Goal: Task Accomplishment & Management: Use online tool/utility

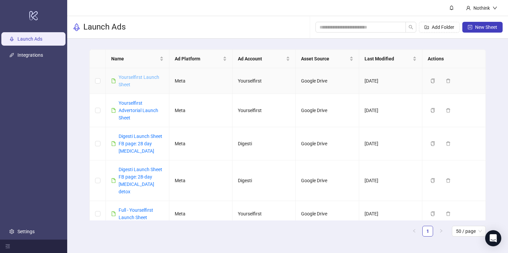
click at [129, 76] on link "Yourselfirst Launch Sheet" at bounding box center [139, 81] width 41 height 13
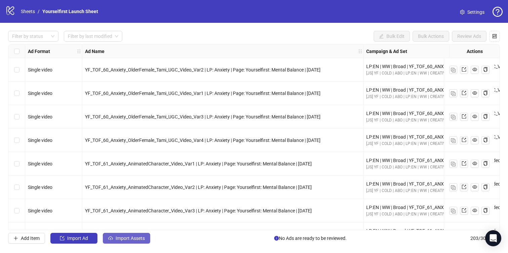
click at [132, 239] on span "Import Assets" at bounding box center [130, 238] width 29 height 5
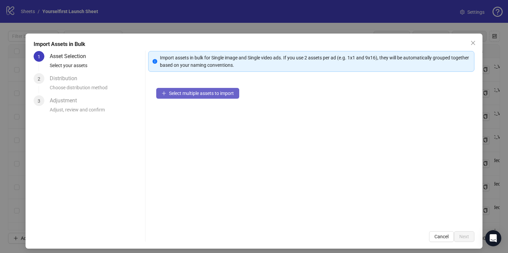
click at [196, 91] on span "Select multiple assets to import" at bounding box center [201, 93] width 65 height 5
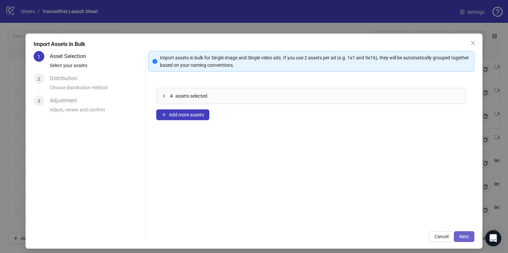
click at [469, 234] on span "Next" at bounding box center [465, 236] width 10 height 5
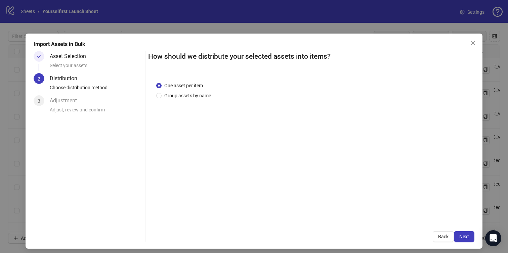
click at [468, 235] on span "Next" at bounding box center [465, 236] width 10 height 5
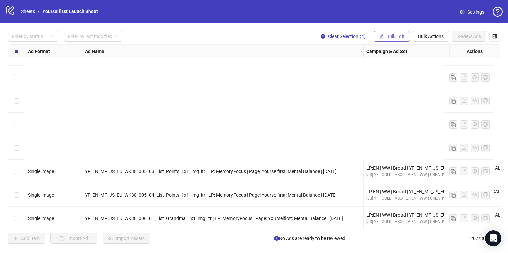
click at [392, 36] on span "Bulk Edit" at bounding box center [396, 36] width 18 height 5
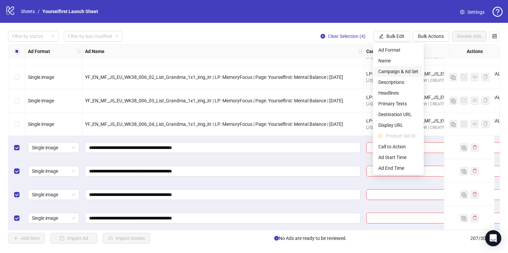
click at [391, 71] on span "Campaign & Ad Set" at bounding box center [399, 71] width 40 height 7
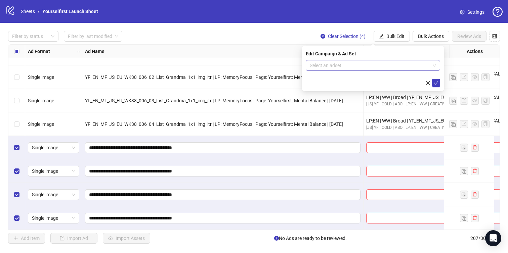
click at [355, 69] on input "search" at bounding box center [370, 66] width 120 height 10
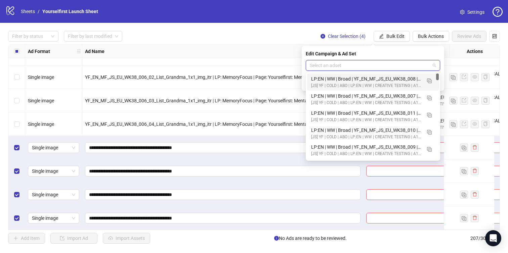
paste input "**********"
type input "**********"
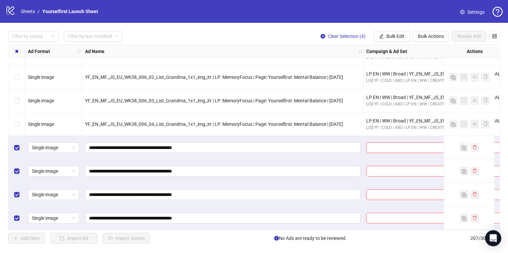
click at [153, 40] on div "Filter by status Filter by last modified Clear Selection (4) Bulk Edit Bulk Act…" at bounding box center [254, 36] width 492 height 11
click at [24, 9] on link "Sheets" at bounding box center [27, 11] width 17 height 7
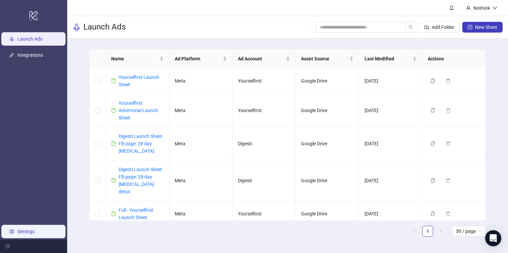
click at [19, 229] on link "Settings" at bounding box center [25, 231] width 17 height 5
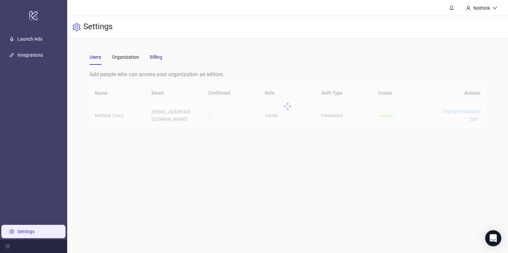
click at [160, 59] on div "Billing" at bounding box center [156, 56] width 12 height 7
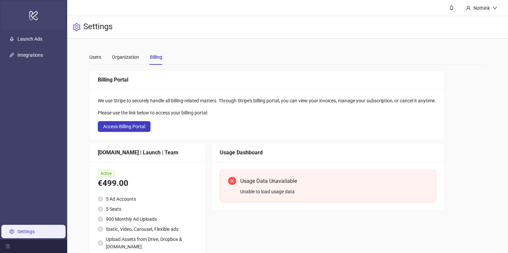
click at [37, 15] on icon "logo/logo-mobile" at bounding box center [33, 15] width 9 height 16
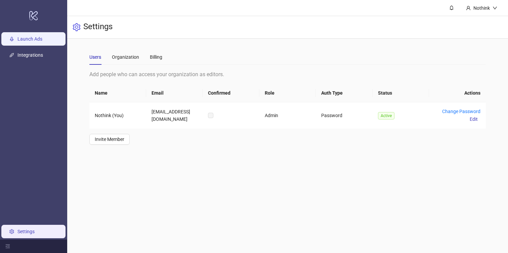
click at [39, 42] on link "Launch Ads" at bounding box center [29, 38] width 25 height 5
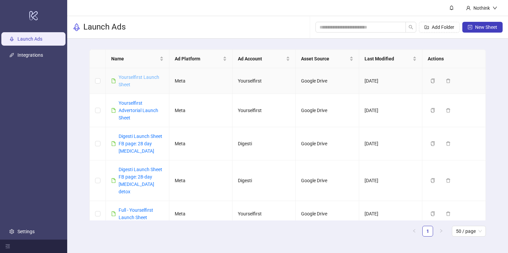
click at [141, 77] on link "Yourselfirst Launch Sheet" at bounding box center [139, 81] width 41 height 13
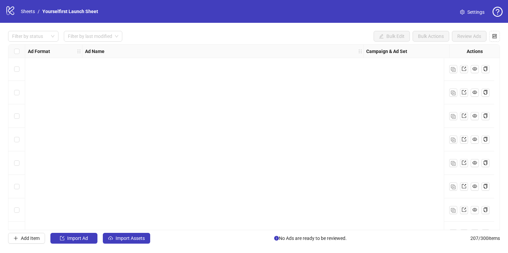
scroll to position [4702, 0]
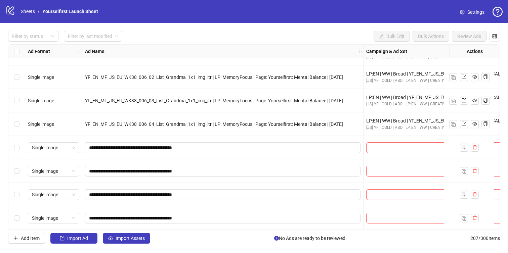
click at [17, 141] on div "Select row 204" at bounding box center [16, 148] width 17 height 24
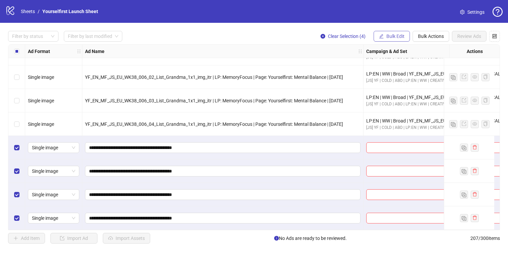
click at [394, 35] on span "Bulk Edit" at bounding box center [396, 36] width 18 height 5
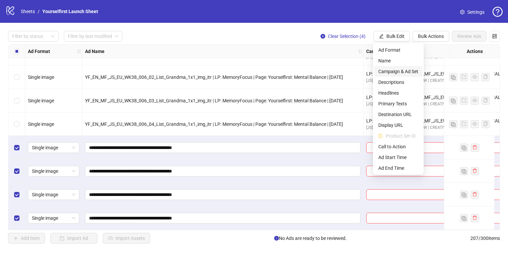
click at [388, 71] on span "Campaign & Ad Set" at bounding box center [399, 71] width 40 height 7
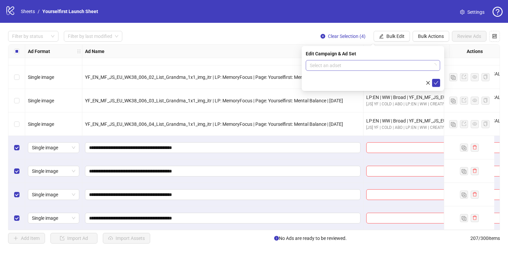
click at [351, 66] on input "search" at bounding box center [370, 66] width 120 height 10
paste input "**********"
type input "**********"
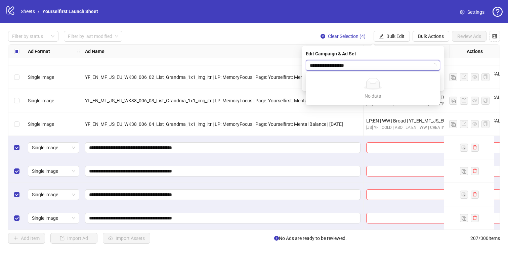
click at [372, 66] on input "**********" at bounding box center [370, 66] width 120 height 10
click at [260, 29] on div "Filter by status Filter by last modified Clear Selection (4) Bulk Edit Bulk Act…" at bounding box center [254, 137] width 508 height 229
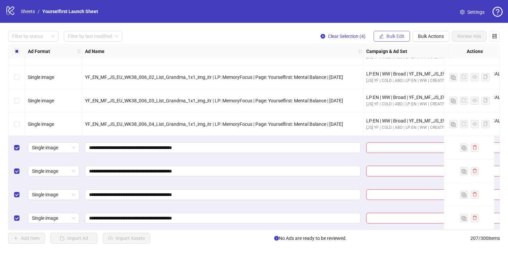
click at [390, 40] on button "Bulk Edit" at bounding box center [392, 36] width 36 height 11
click at [212, 27] on div "Filter by status Filter by last modified Clear Selection (4) Bulk Edit Bulk Act…" at bounding box center [254, 137] width 508 height 229
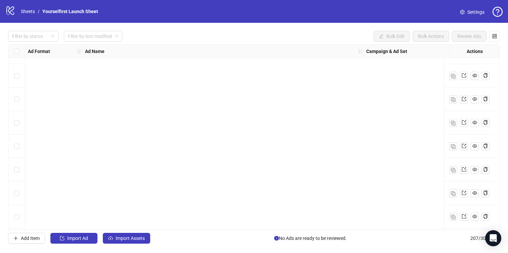
scroll to position [4702, 0]
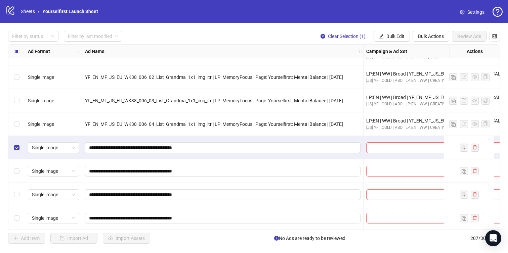
click at [18, 220] on div "Select row 207" at bounding box center [16, 219] width 17 height 24
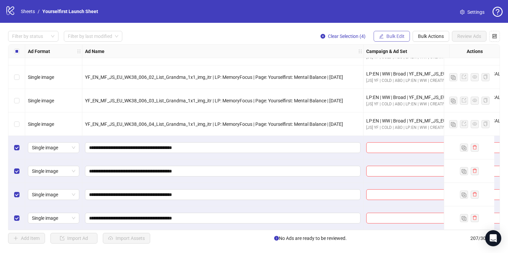
click at [392, 39] on button "Bulk Edit" at bounding box center [392, 36] width 36 height 11
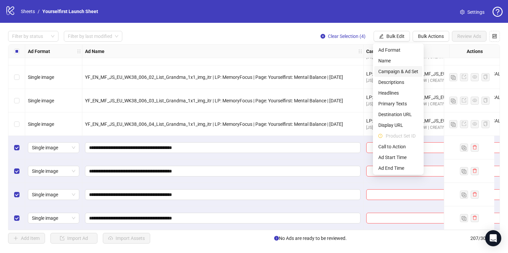
click at [391, 74] on span "Campaign & Ad Set" at bounding box center [399, 71] width 40 height 7
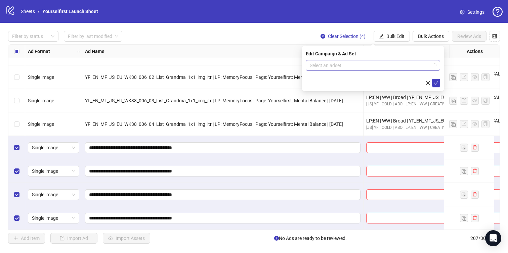
click at [345, 69] on input "search" at bounding box center [370, 66] width 120 height 10
paste input "**********"
type input "**********"
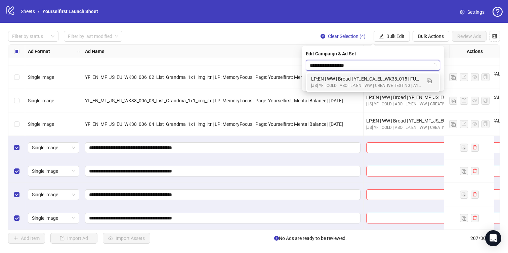
click at [355, 79] on div "LP:EN | WW | Broad | YF_EN_CA_EL_WK38_015 | FULL LOCALE EXCL v4 | A18+ | 2025.0…" at bounding box center [366, 78] width 110 height 7
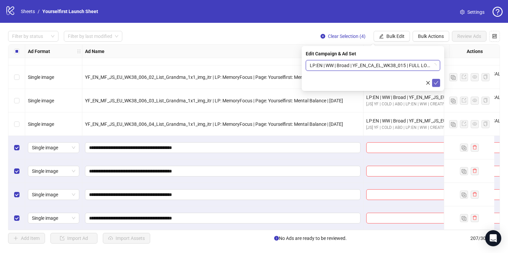
click at [436, 84] on icon "check" at bounding box center [436, 83] width 5 height 5
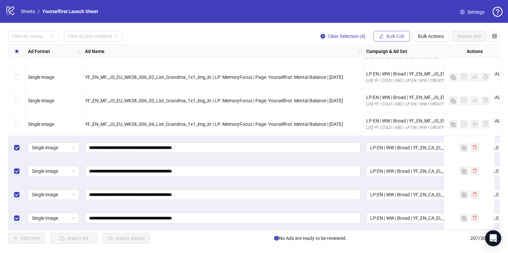
click at [399, 37] on span "Bulk Edit" at bounding box center [396, 36] width 18 height 5
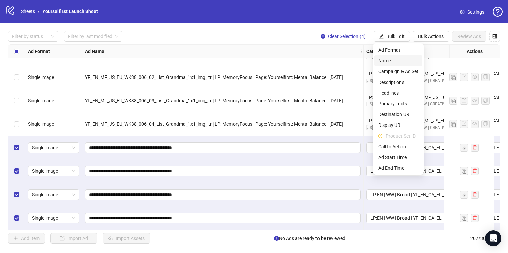
click at [383, 58] on span "Name" at bounding box center [399, 60] width 40 height 7
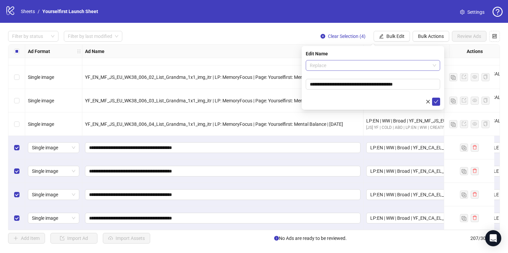
click at [371, 62] on span "Replace" at bounding box center [373, 66] width 126 height 10
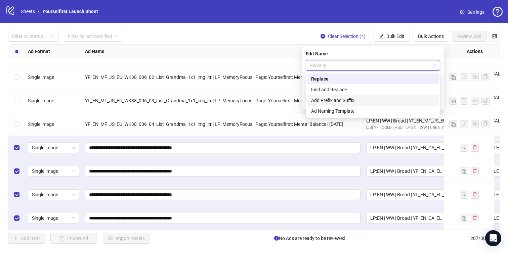
click at [338, 99] on div "Add Prefix and Suffix" at bounding box center [373, 100] width 124 height 7
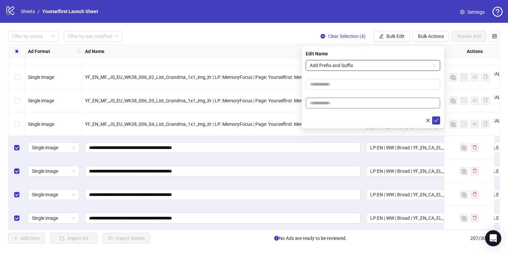
click at [336, 109] on form "Add Prefix and Suffix Add Prefix and Suffix" at bounding box center [373, 92] width 134 height 65
click at [337, 101] on input "text" at bounding box center [373, 103] width 134 height 11
paste input "**********"
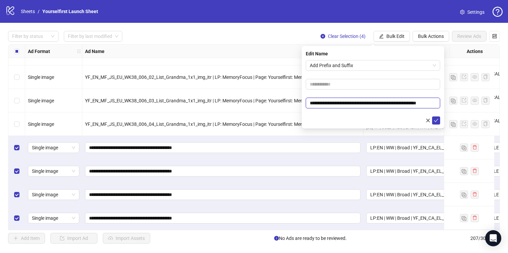
scroll to position [0, 1]
type input "**********"
click at [437, 117] on button "submit" at bounding box center [436, 121] width 8 height 8
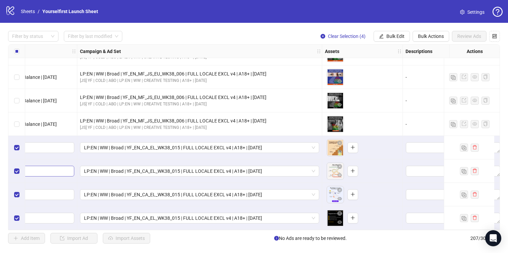
scroll to position [4702, 440]
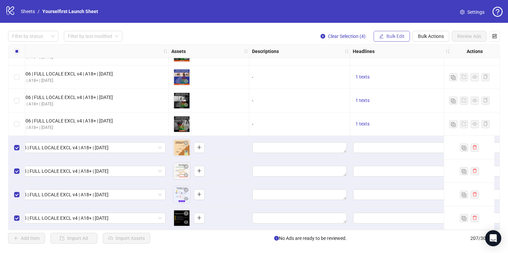
click at [392, 32] on button "Bulk Edit" at bounding box center [392, 36] width 36 height 11
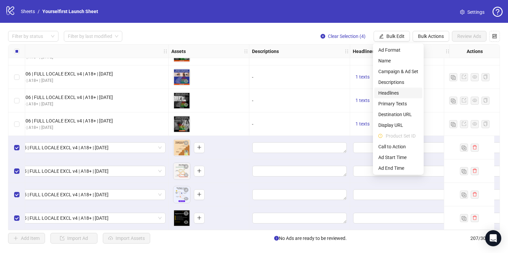
click at [387, 92] on span "Headlines" at bounding box center [399, 92] width 40 height 7
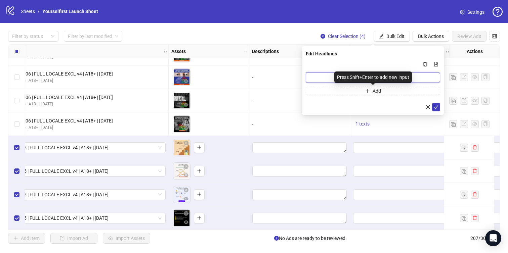
click at [332, 79] on input "Multi-input container - paste or copy values" at bounding box center [373, 77] width 134 height 11
paste input "**********"
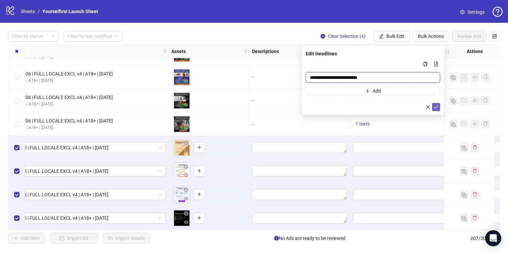
type input "**********"
click at [437, 107] on icon "check" at bounding box center [436, 107] width 5 height 5
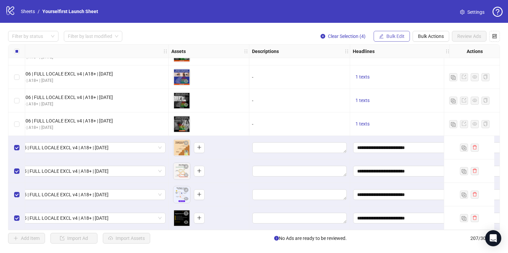
click at [394, 34] on span "Bulk Edit" at bounding box center [396, 36] width 18 height 5
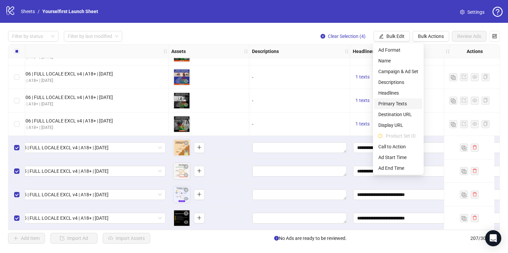
click at [387, 101] on span "Primary Texts" at bounding box center [399, 103] width 40 height 7
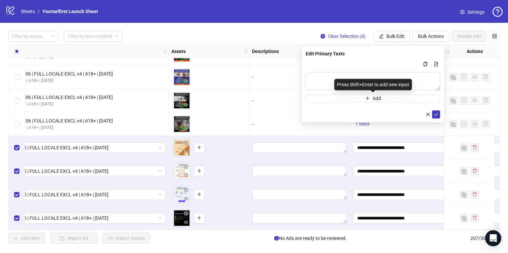
drag, startPoint x: 343, startPoint y: 83, endPoint x: 338, endPoint y: 83, distance: 4.7
click at [342, 83] on div "Press Shift+Enter to add new input" at bounding box center [374, 84] width 78 height 11
click at [324, 81] on textarea "Multi-text input container - paste or copy values" at bounding box center [373, 81] width 134 height 18
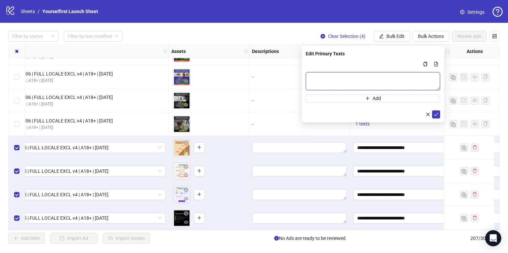
paste textarea "**********"
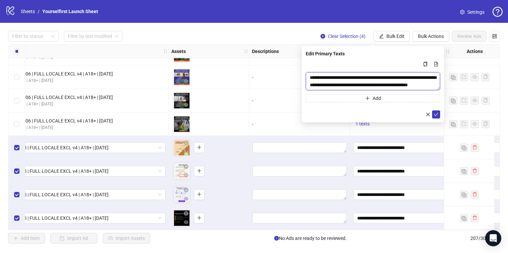
scroll to position [20, 0]
type textarea "**********"
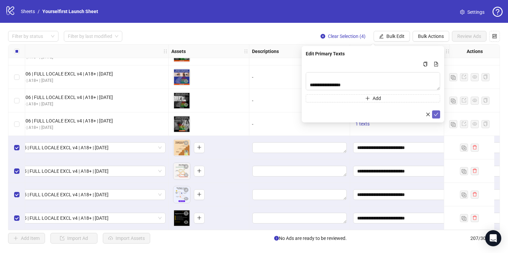
click at [437, 114] on icon "check" at bounding box center [436, 114] width 5 height 5
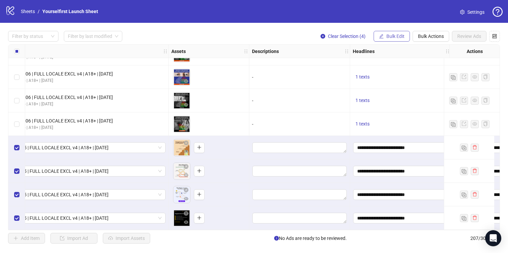
click at [384, 35] on button "Bulk Edit" at bounding box center [392, 36] width 36 height 11
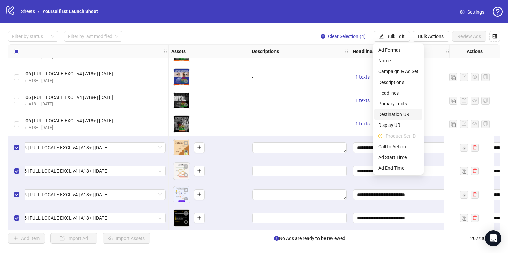
click at [396, 113] on span "Destination URL" at bounding box center [399, 114] width 40 height 7
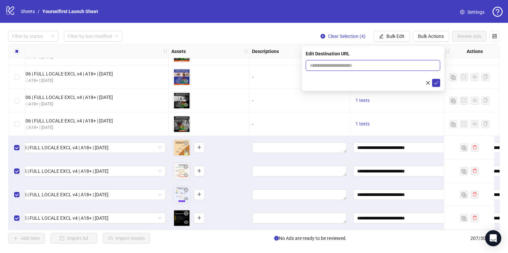
click at [337, 63] on input "text" at bounding box center [370, 65] width 121 height 7
paste input "**********"
type input "**********"
click at [439, 81] on button "submit" at bounding box center [436, 83] width 8 height 8
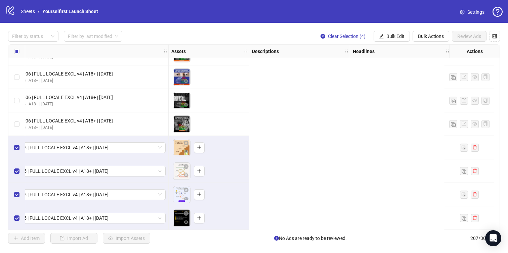
scroll to position [4702, 0]
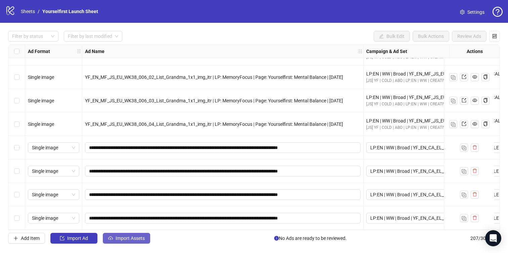
click at [136, 240] on span "Import Assets" at bounding box center [130, 238] width 29 height 5
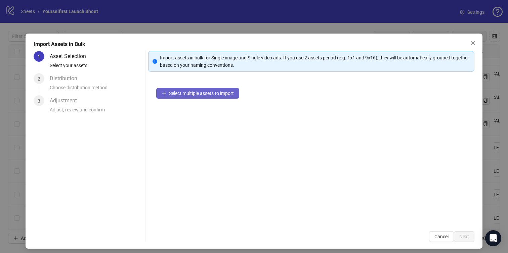
click at [203, 96] on span "Select multiple assets to import" at bounding box center [201, 93] width 65 height 5
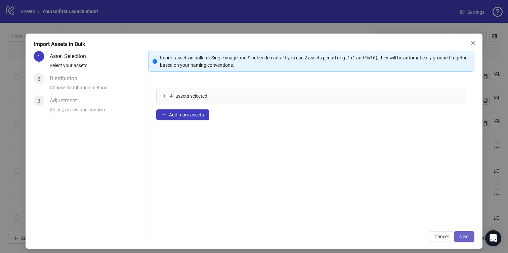
click at [467, 237] on span "Next" at bounding box center [465, 236] width 10 height 5
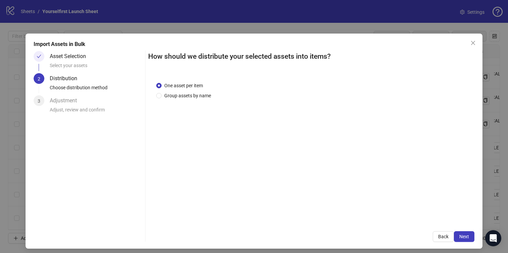
click at [224, 145] on div "One asset per item Group assets by name" at bounding box center [311, 149] width 327 height 150
click at [469, 240] on button "Next" at bounding box center [464, 237] width 21 height 11
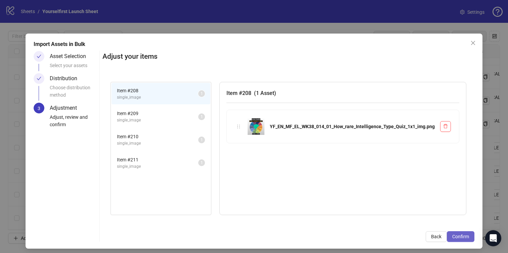
click at [468, 239] on button "Confirm" at bounding box center [461, 237] width 28 height 11
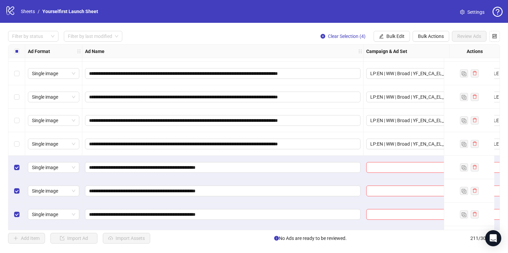
scroll to position [4796, 0]
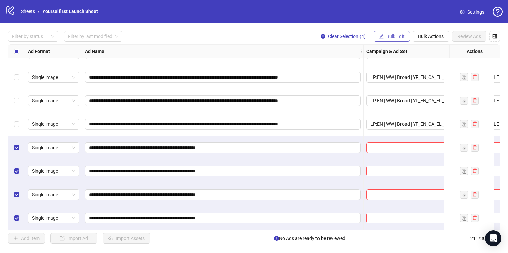
click at [389, 37] on span "Bulk Edit" at bounding box center [396, 36] width 18 height 5
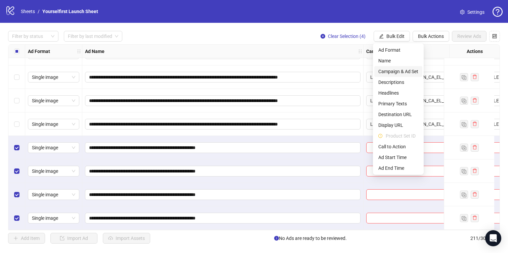
click at [392, 71] on span "Campaign & Ad Set" at bounding box center [399, 71] width 40 height 7
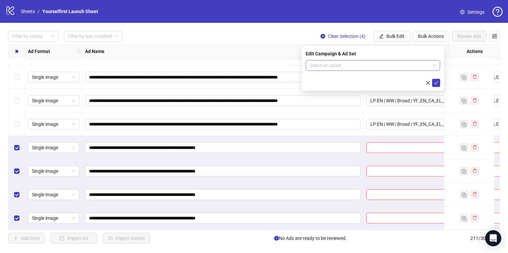
click at [346, 63] on input "search" at bounding box center [370, 66] width 120 height 10
paste input "**********"
type input "**********"
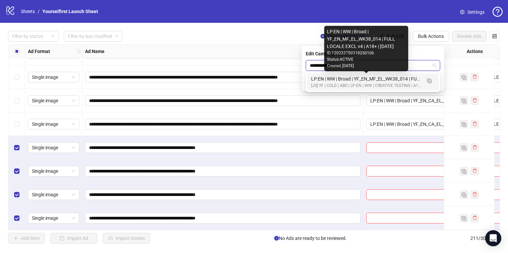
click at [366, 81] on div "LP:EN | WW | Broad | YF_EN_MF_EL_WK38_014 | FULL LOCALE EXCL v4 | A18+ | 2025.0…" at bounding box center [366, 78] width 110 height 7
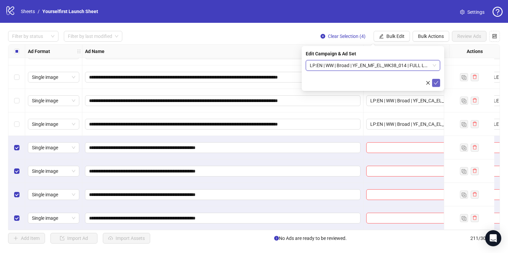
click at [437, 83] on icon "check" at bounding box center [436, 83] width 5 height 5
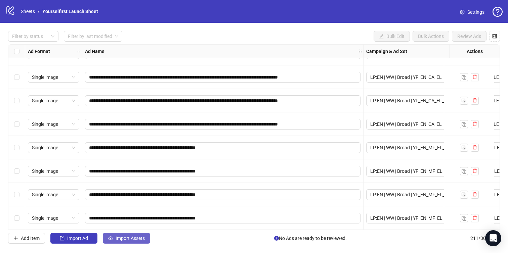
click at [119, 234] on button "Import Assets" at bounding box center [126, 238] width 47 height 11
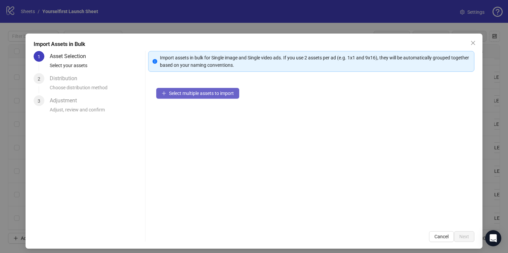
click at [199, 92] on span "Select multiple assets to import" at bounding box center [201, 93] width 65 height 5
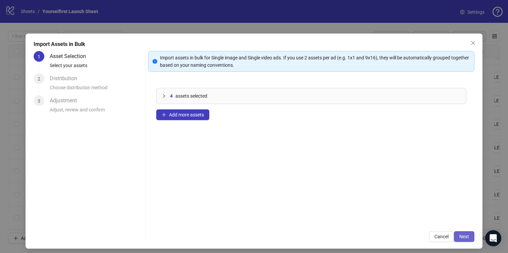
click at [468, 235] on span "Next" at bounding box center [465, 236] width 10 height 5
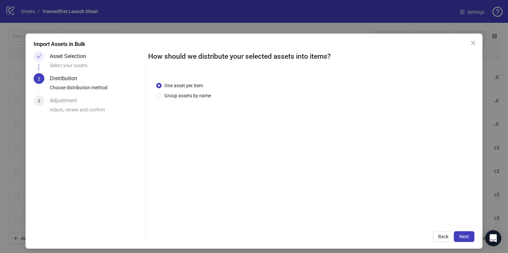
click at [468, 235] on span "Next" at bounding box center [465, 236] width 10 height 5
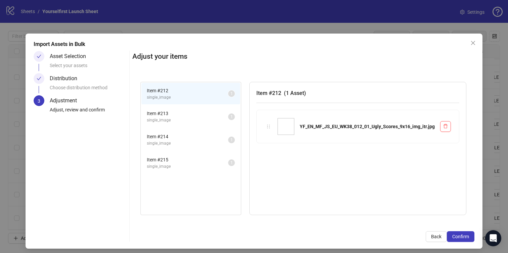
click at [468, 235] on span "Confirm" at bounding box center [461, 236] width 17 height 5
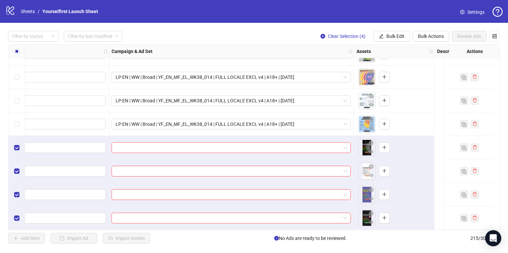
scroll to position [4889, 0]
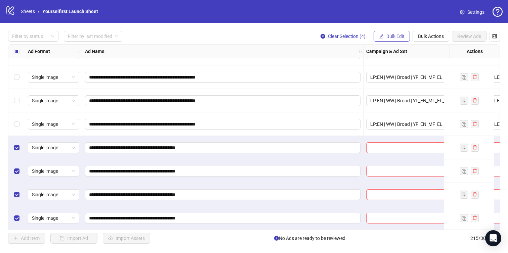
click at [389, 37] on span "Bulk Edit" at bounding box center [396, 36] width 18 height 5
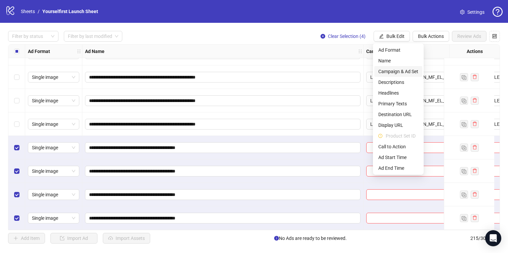
click at [390, 72] on span "Campaign & Ad Set" at bounding box center [399, 71] width 40 height 7
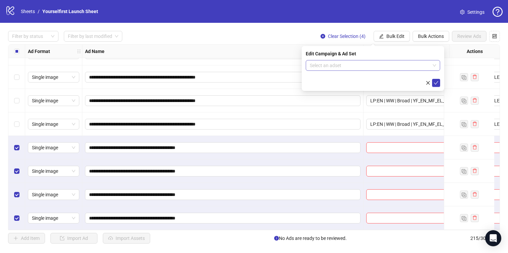
click at [333, 64] on input "search" at bounding box center [370, 66] width 120 height 10
paste input "**********"
type input "**********"
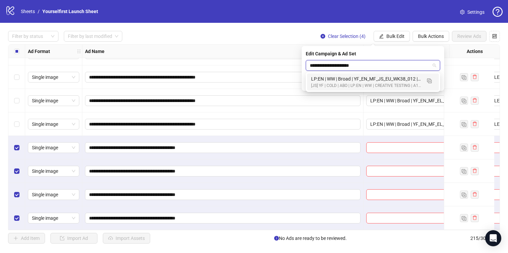
click at [340, 79] on div "LP:EN | WW | Broad | YF_EN_MF_JS_EU_WK38_012 | FULL LOCALE EXCL v4 | A18+ | 202…" at bounding box center [366, 78] width 110 height 7
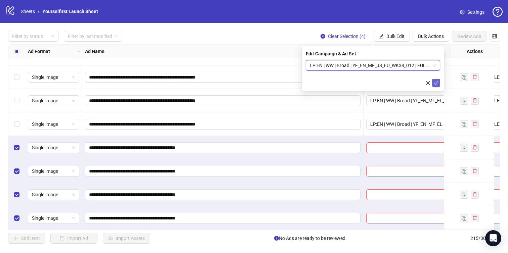
click at [438, 80] on span "submit" at bounding box center [436, 82] width 5 height 5
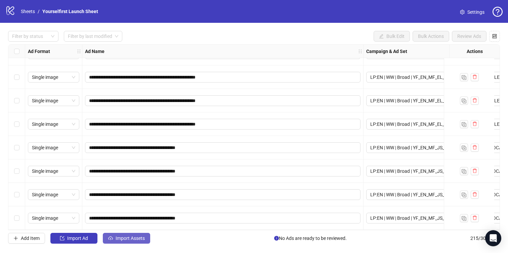
click at [131, 236] on span "Import Assets" at bounding box center [130, 238] width 29 height 5
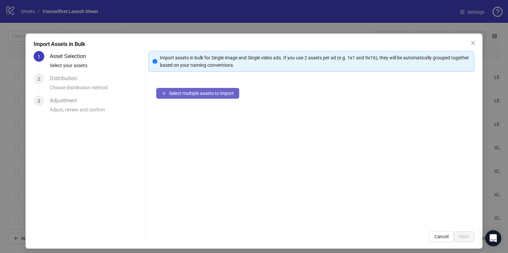
click at [191, 93] on span "Select multiple assets to import" at bounding box center [201, 93] width 65 height 5
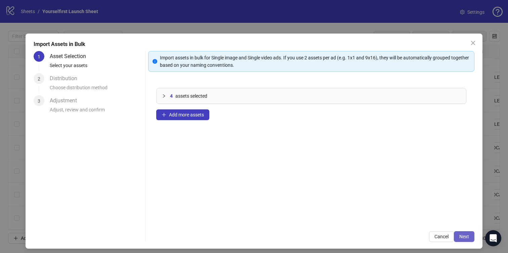
click at [469, 235] on span "Next" at bounding box center [465, 236] width 10 height 5
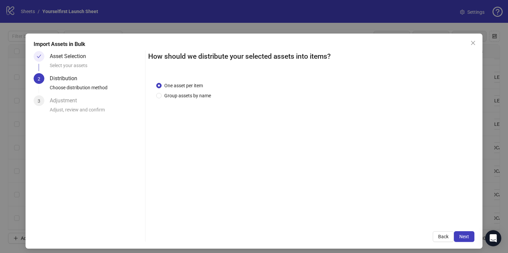
click at [469, 235] on span "Next" at bounding box center [465, 236] width 10 height 5
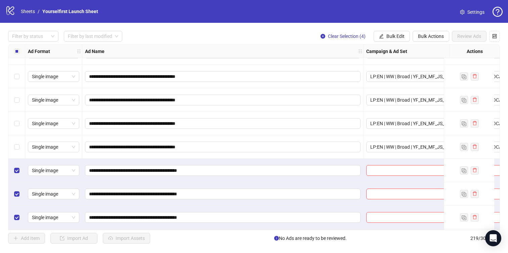
scroll to position [4984, 0]
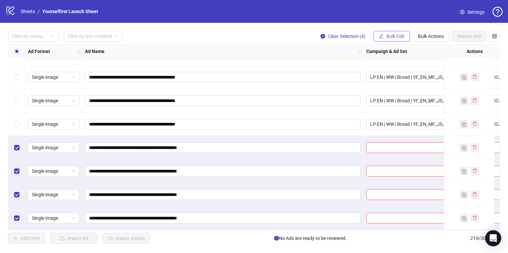
click at [395, 34] on span "Bulk Edit" at bounding box center [396, 36] width 18 height 5
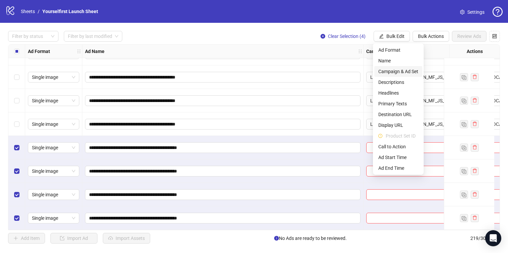
click at [395, 70] on span "Campaign & Ad Set" at bounding box center [399, 71] width 40 height 7
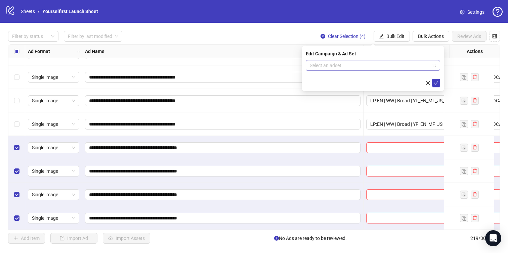
click at [358, 63] on input "search" at bounding box center [370, 66] width 120 height 10
paste input "**********"
type input "**********"
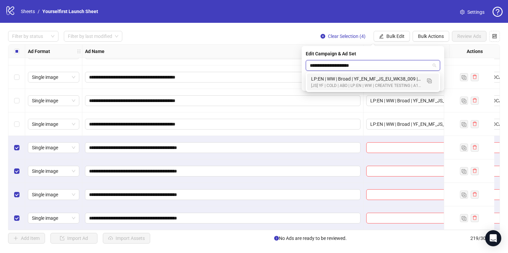
click at [340, 82] on div "LP:EN | WW | Broad | YF_EN_MF_JS_EU_WK38_009 | FULL LOCALE EXCL v4 | A18+ | 202…" at bounding box center [366, 78] width 110 height 7
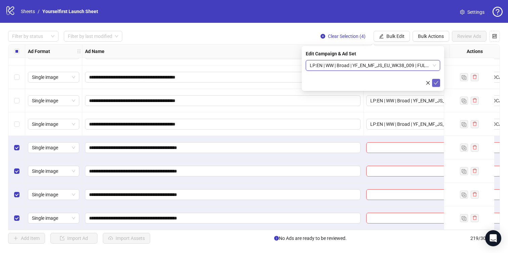
click at [438, 83] on icon "check" at bounding box center [436, 83] width 5 height 5
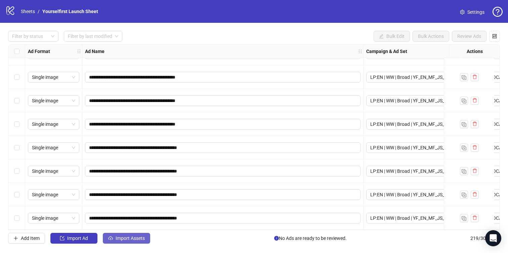
click at [129, 237] on span "Import Assets" at bounding box center [130, 238] width 29 height 5
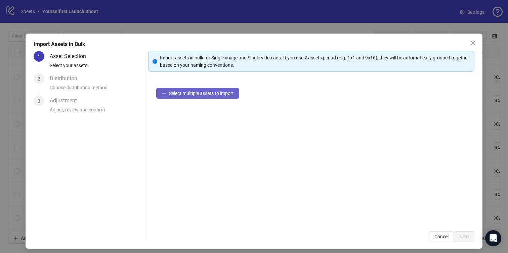
click at [200, 93] on span "Select multiple assets to import" at bounding box center [201, 93] width 65 height 5
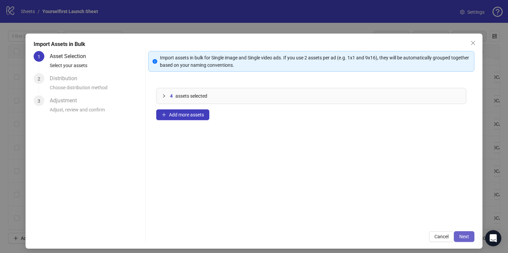
click at [459, 235] on button "Next" at bounding box center [464, 237] width 21 height 11
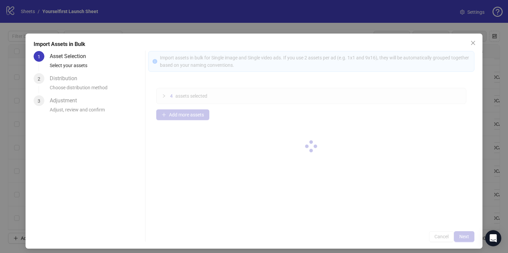
click at [463, 235] on div at bounding box center [311, 146] width 327 height 191
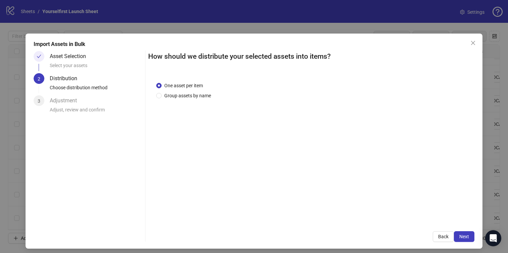
click at [463, 235] on span "Next" at bounding box center [465, 236] width 10 height 5
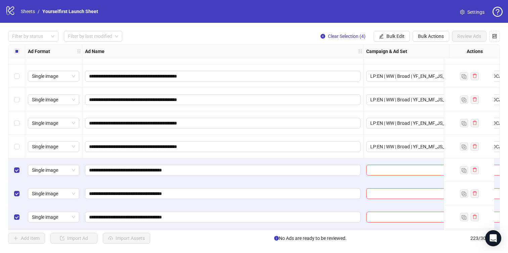
scroll to position [5078, 0]
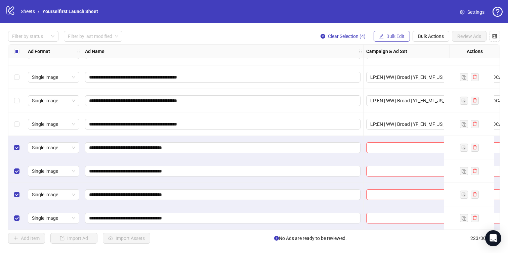
click at [396, 32] on button "Bulk Edit" at bounding box center [392, 36] width 36 height 11
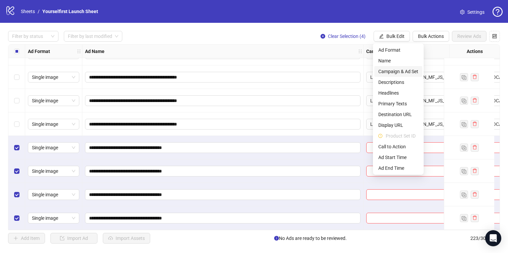
click at [396, 74] on span "Campaign & Ad Set" at bounding box center [399, 71] width 40 height 7
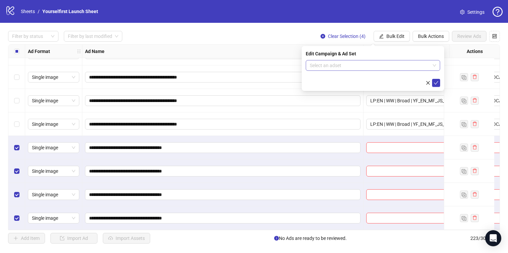
click at [340, 63] on input "search" at bounding box center [370, 66] width 120 height 10
paste input "**********"
type input "**********"
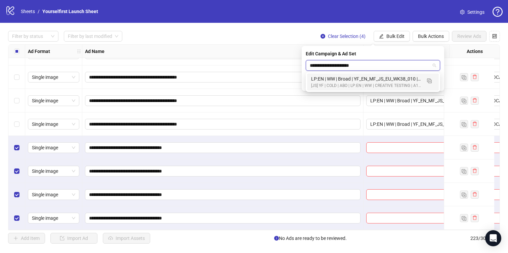
click at [342, 89] on div "LP:EN | WW | Broad | YF_EN_MF_JS_EU_WK38_010 | FULL LOCALE EXCL v4 | A18+ | 202…" at bounding box center [373, 82] width 132 height 17
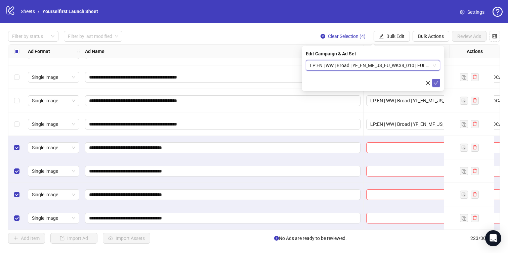
click at [437, 81] on icon "check" at bounding box center [436, 83] width 5 height 5
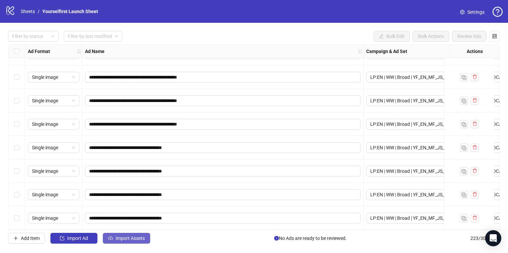
click at [136, 236] on button "Import Assets" at bounding box center [126, 238] width 47 height 11
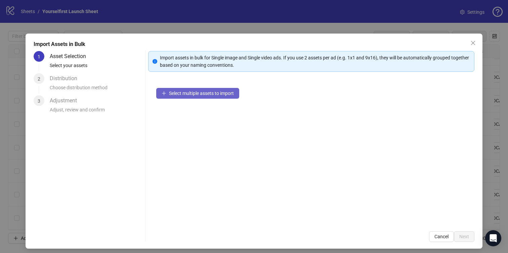
click at [218, 97] on button "Select multiple assets to import" at bounding box center [197, 93] width 83 height 11
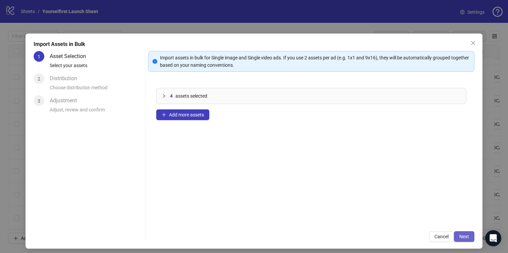
click at [464, 236] on span "Next" at bounding box center [465, 236] width 10 height 5
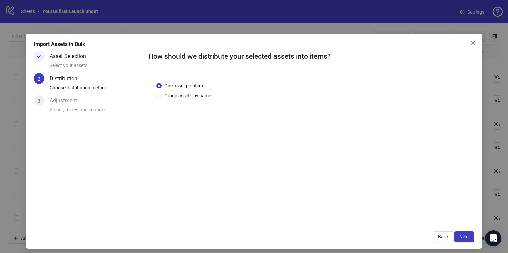
click at [464, 236] on span "Next" at bounding box center [465, 236] width 10 height 5
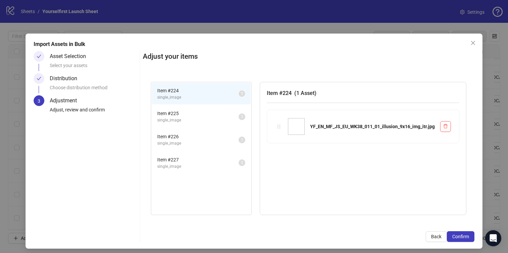
click at [464, 236] on span "Confirm" at bounding box center [461, 236] width 17 height 5
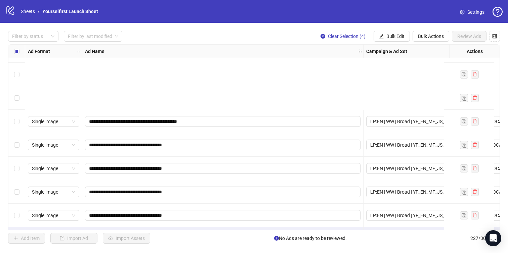
scroll to position [5173, 0]
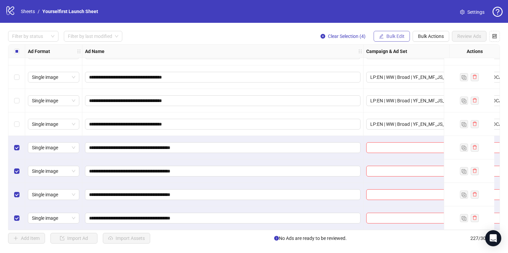
click at [393, 34] on span "Bulk Edit" at bounding box center [396, 36] width 18 height 5
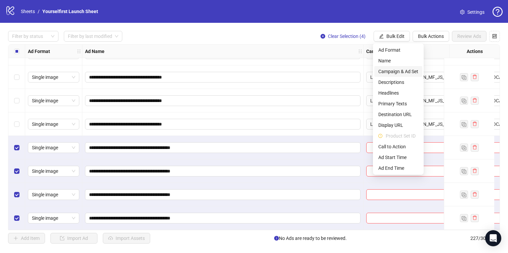
click at [404, 71] on span "Campaign & Ad Set" at bounding box center [399, 71] width 40 height 7
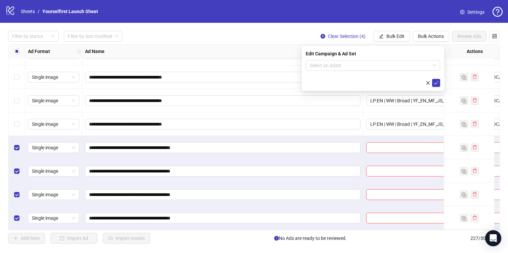
click at [357, 75] on form "Select an adset" at bounding box center [373, 73] width 134 height 27
click at [346, 68] on input "search" at bounding box center [370, 66] width 120 height 10
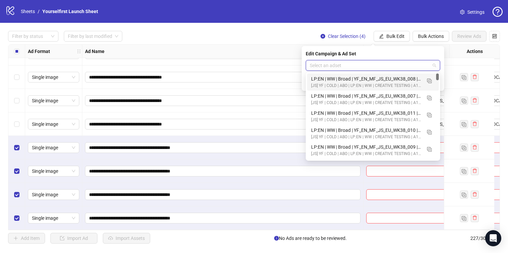
paste input "**********"
type input "**********"
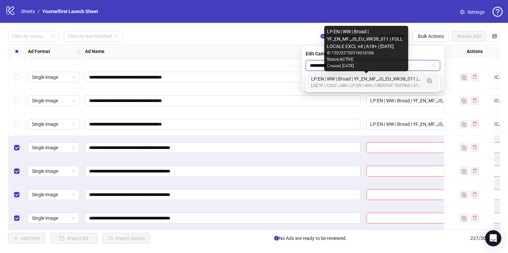
click at [333, 80] on div "LP:EN | WW | Broad | YF_EN_MF_JS_EU_WK38_011 | FULL LOCALE EXCL v4 | A18+ | 202…" at bounding box center [366, 78] width 110 height 7
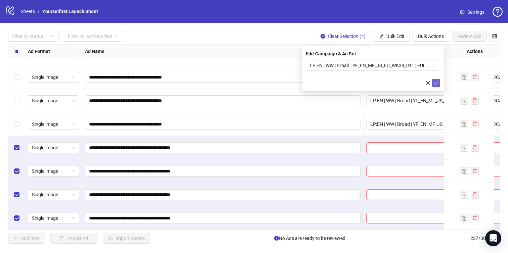
click at [434, 82] on icon "check" at bounding box center [436, 83] width 5 height 5
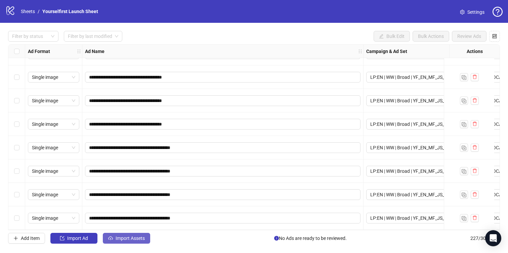
click at [131, 241] on span "Import Assets" at bounding box center [130, 238] width 29 height 5
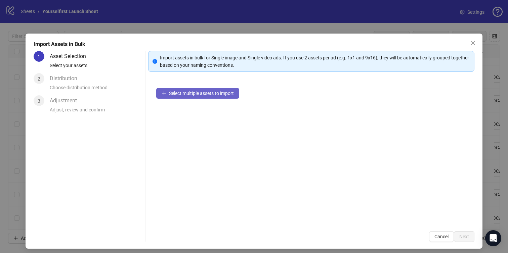
click at [203, 94] on span "Select multiple assets to import" at bounding box center [201, 93] width 65 height 5
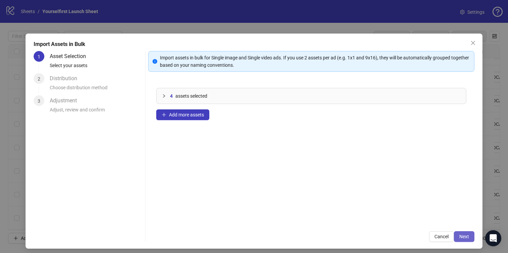
click at [462, 235] on span "Next" at bounding box center [465, 236] width 10 height 5
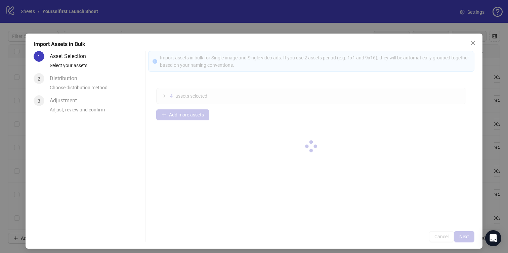
click at [464, 237] on div at bounding box center [311, 146] width 327 height 191
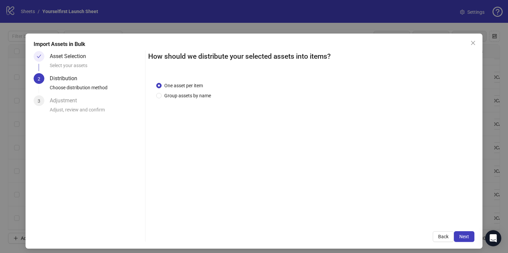
click at [464, 237] on span "Next" at bounding box center [465, 236] width 10 height 5
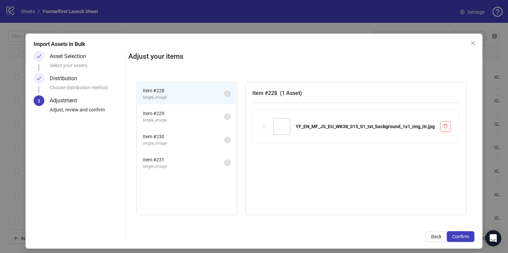
click at [464, 237] on span "Confirm" at bounding box center [461, 236] width 17 height 5
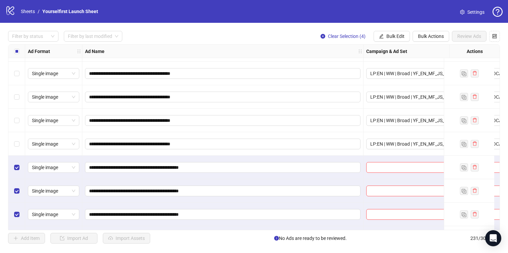
scroll to position [5267, 0]
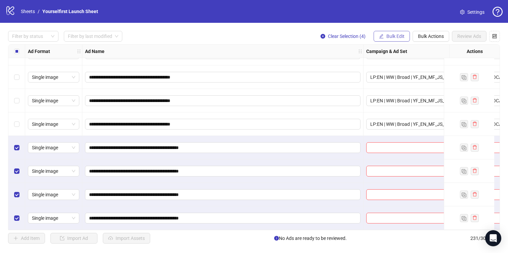
click at [391, 36] on span "Bulk Edit" at bounding box center [396, 36] width 18 height 5
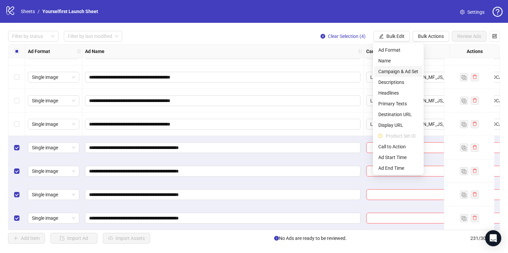
click at [394, 69] on span "Campaign & Ad Set" at bounding box center [399, 71] width 40 height 7
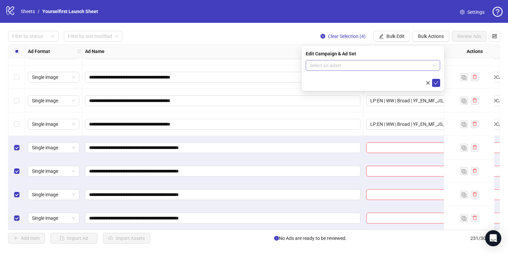
click at [335, 67] on input "search" at bounding box center [370, 66] width 120 height 10
paste input "**********"
type input "**********"
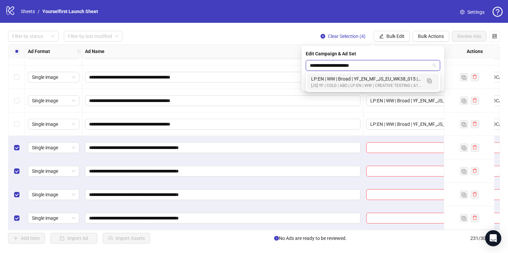
click at [338, 85] on div "[JS] YF | COLD | ABO | LP:EN | WW | CREATIVE TESTING | A18+ | 2025.07.09" at bounding box center [366, 86] width 110 height 6
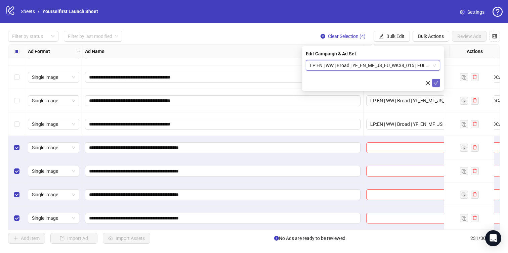
click at [437, 81] on icon "check" at bounding box center [436, 83] width 5 height 5
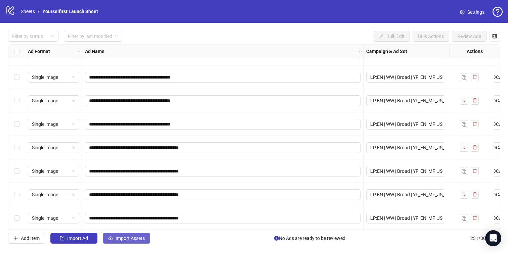
click at [130, 238] on span "Import Assets" at bounding box center [130, 238] width 29 height 5
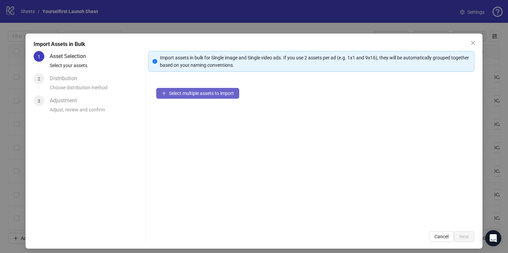
click at [199, 94] on span "Select multiple assets to import" at bounding box center [201, 93] width 65 height 5
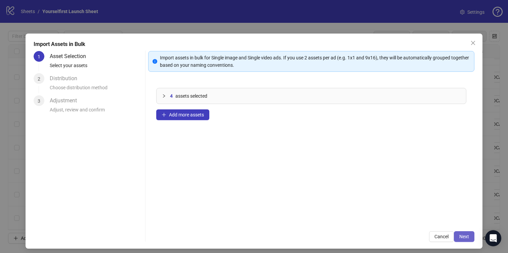
click at [464, 233] on button "Next" at bounding box center [464, 237] width 21 height 11
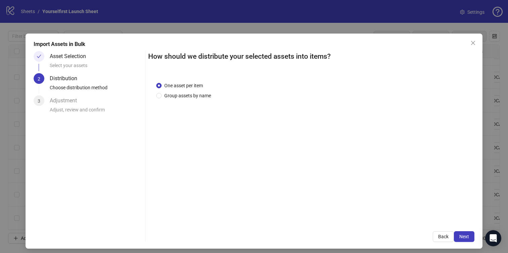
click at [464, 237] on span "Next" at bounding box center [465, 236] width 10 height 5
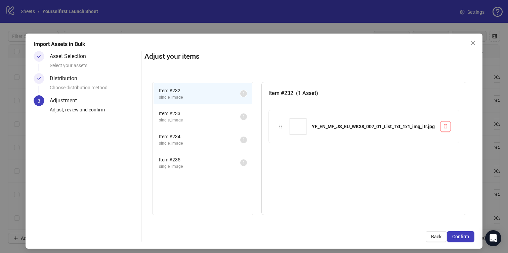
click at [464, 237] on span "Confirm" at bounding box center [461, 236] width 17 height 5
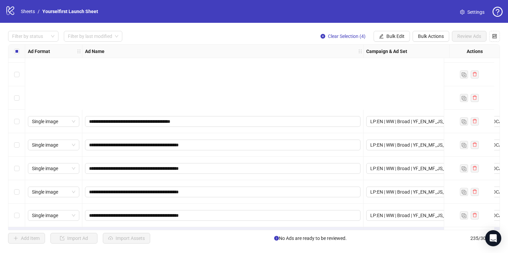
scroll to position [5361, 0]
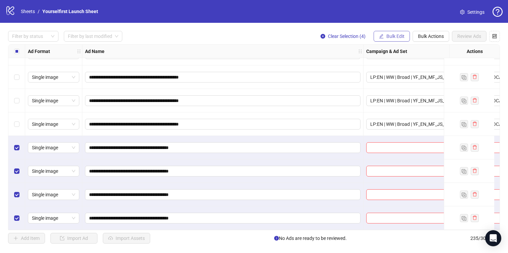
click at [393, 36] on span "Bulk Edit" at bounding box center [396, 36] width 18 height 5
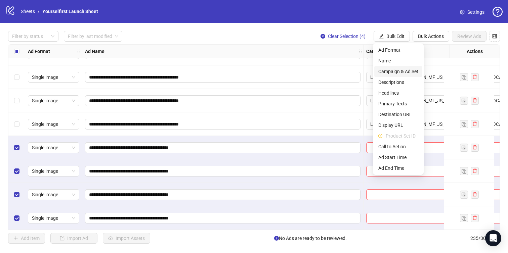
click at [389, 69] on span "Campaign & Ad Set" at bounding box center [399, 71] width 40 height 7
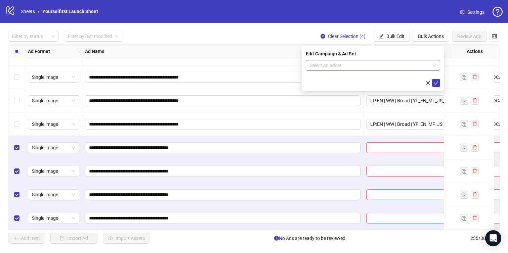
click at [338, 68] on input "search" at bounding box center [370, 66] width 120 height 10
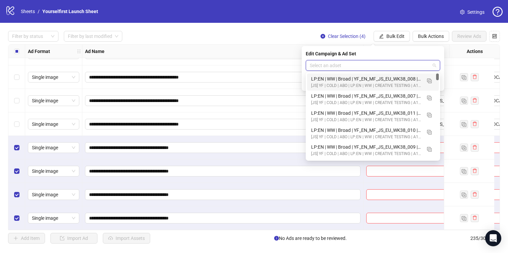
paste input "**********"
type input "**********"
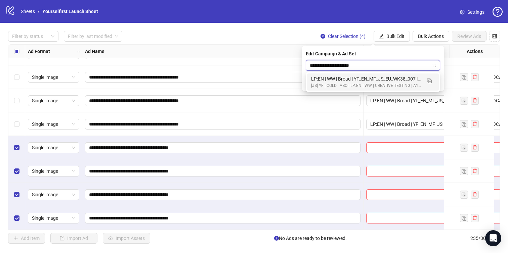
click at [337, 89] on div "LP:EN | WW | Broad | YF_EN_MF_JS_EU_WK38_007 | FULL LOCALE EXCL v4 | A18+ | 202…" at bounding box center [373, 82] width 132 height 17
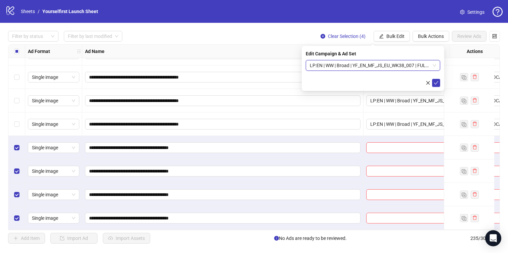
click at [440, 81] on div "Edit Campaign & Ad Set LP:EN | WW | Broad | YF_EN_MF_JS_EU_WK38_007 | FULL LOCA…" at bounding box center [373, 68] width 143 height 45
click at [438, 82] on icon "check" at bounding box center [436, 82] width 4 height 3
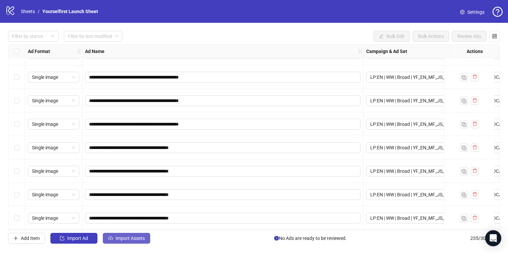
click at [136, 237] on span "Import Assets" at bounding box center [130, 238] width 29 height 5
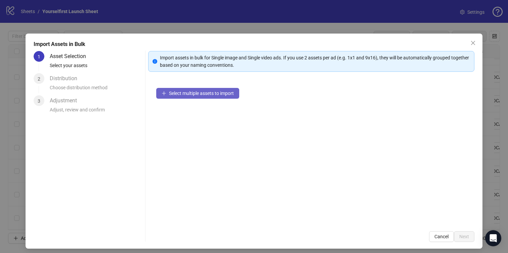
click at [193, 93] on span "Select multiple assets to import" at bounding box center [201, 93] width 65 height 5
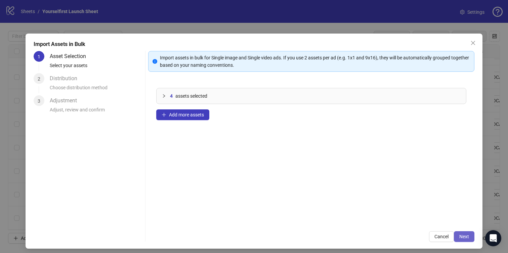
click at [463, 239] on span "Next" at bounding box center [465, 236] width 10 height 5
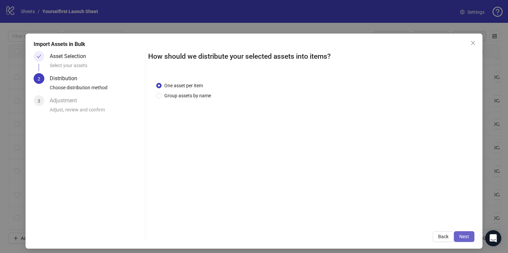
click at [465, 239] on span "Next" at bounding box center [465, 236] width 10 height 5
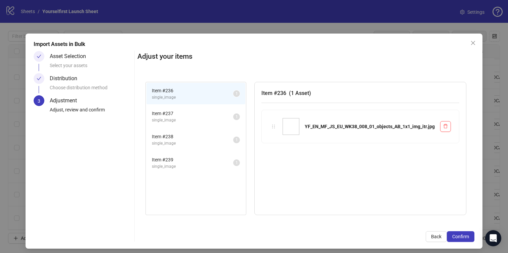
click at [465, 239] on span "Confirm" at bounding box center [461, 236] width 17 height 5
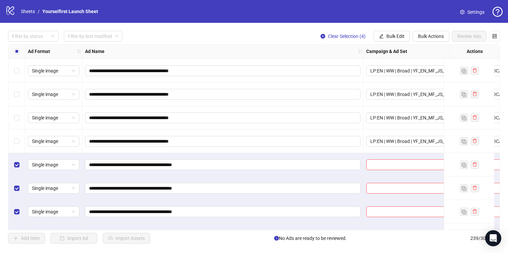
scroll to position [5455, 0]
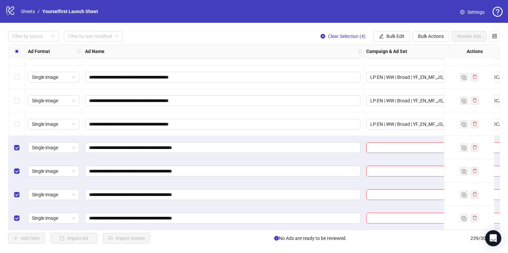
click at [386, 30] on div "**********" at bounding box center [254, 137] width 508 height 229
click at [387, 37] on span "Bulk Edit" at bounding box center [396, 36] width 18 height 5
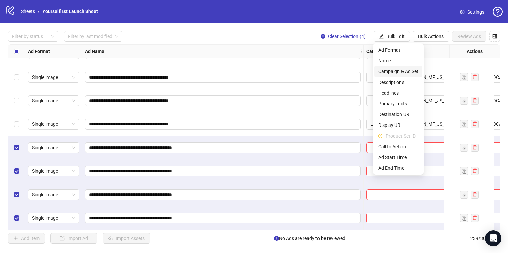
click at [386, 72] on span "Campaign & Ad Set" at bounding box center [399, 71] width 40 height 7
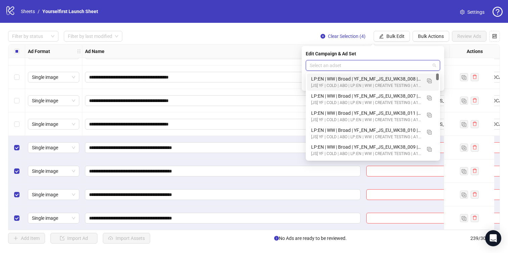
click at [317, 69] on input "search" at bounding box center [370, 66] width 120 height 10
paste input "**********"
type input "**********"
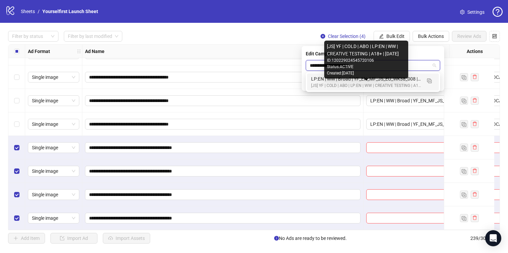
click at [359, 83] on div "[JS] YF | COLD | ABO | LP:EN | WW | CREATIVE TESTING | A18+ | 2025.07.09" at bounding box center [366, 86] width 110 height 6
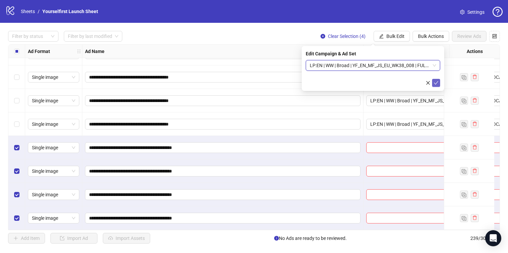
click at [437, 83] on icon "check" at bounding box center [436, 82] width 4 height 3
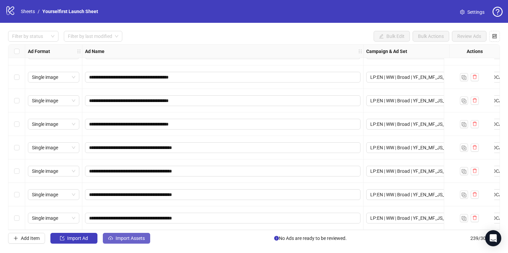
click at [139, 242] on button "Import Assets" at bounding box center [126, 238] width 47 height 11
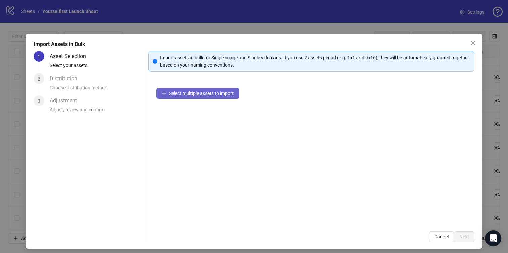
click at [213, 91] on span "Select multiple assets to import" at bounding box center [201, 93] width 65 height 5
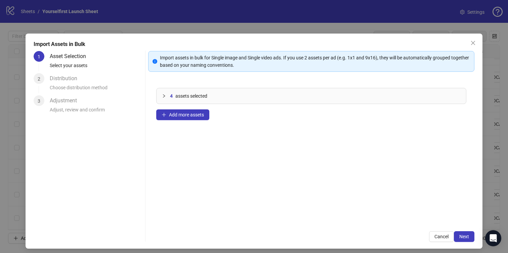
click at [469, 243] on div "Import Assets in Bulk 1 Asset Selection Select your assets 2 Distribution Choos…" at bounding box center [255, 141] width 458 height 215
click at [469, 237] on span "Next" at bounding box center [465, 236] width 10 height 5
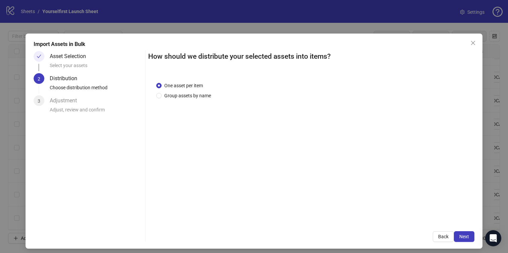
click at [469, 237] on span "Next" at bounding box center [465, 236] width 10 height 5
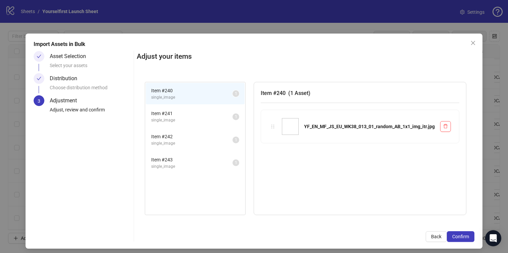
click at [469, 237] on span "Confirm" at bounding box center [461, 236] width 17 height 5
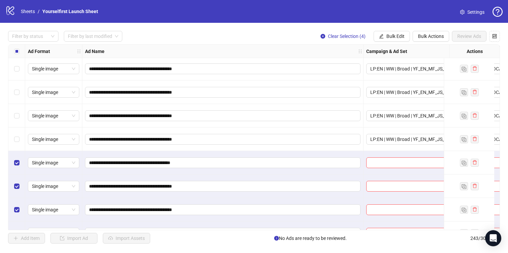
scroll to position [5549, 0]
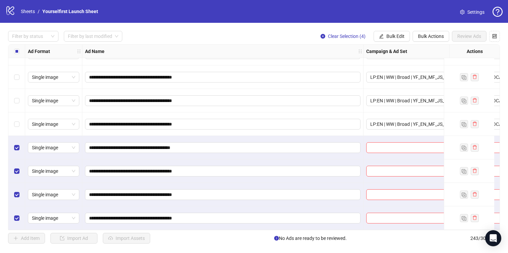
click at [394, 38] on span "Bulk Edit" at bounding box center [396, 36] width 18 height 5
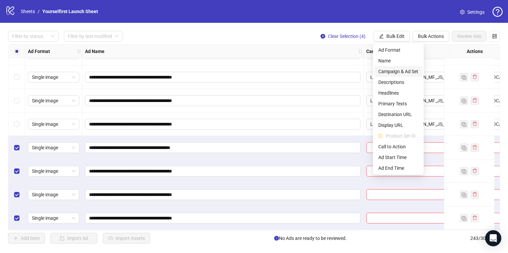
click at [395, 71] on span "Campaign & Ad Set" at bounding box center [399, 71] width 40 height 7
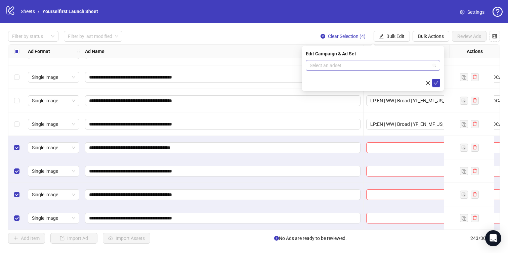
click at [358, 70] on input "search" at bounding box center [370, 66] width 120 height 10
paste input "**********"
type input "**********"
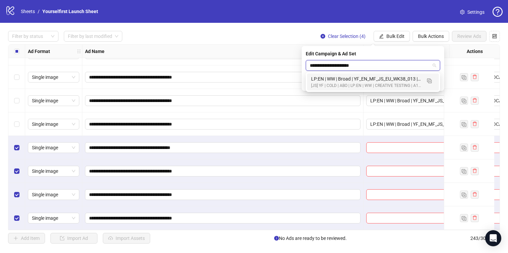
click at [342, 86] on div "[JS] YF | COLD | ABO | LP:EN | WW | CREATIVE TESTING | A18+ | 2025.07.09" at bounding box center [366, 86] width 110 height 6
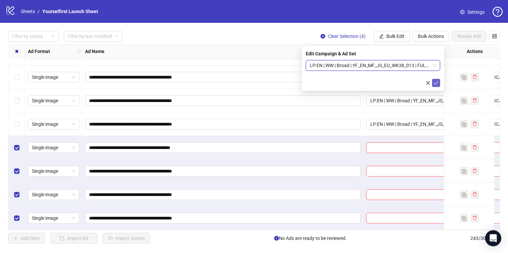
click at [436, 82] on icon "check" at bounding box center [436, 83] width 5 height 5
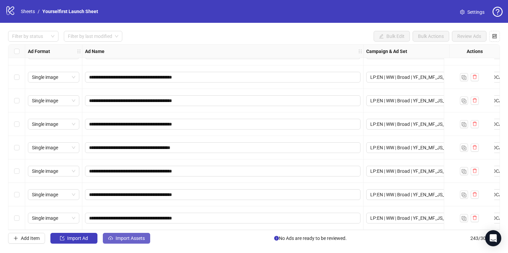
click at [130, 241] on button "Import Assets" at bounding box center [126, 238] width 47 height 11
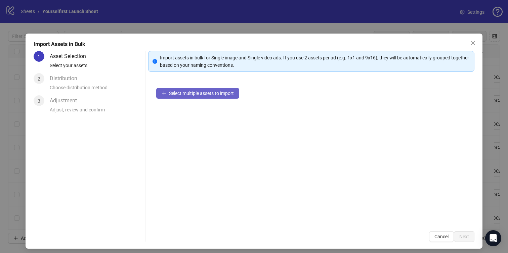
click at [198, 97] on button "Select multiple assets to import" at bounding box center [197, 93] width 83 height 11
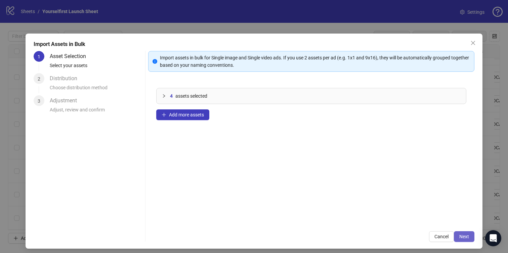
click at [463, 235] on span "Next" at bounding box center [465, 236] width 10 height 5
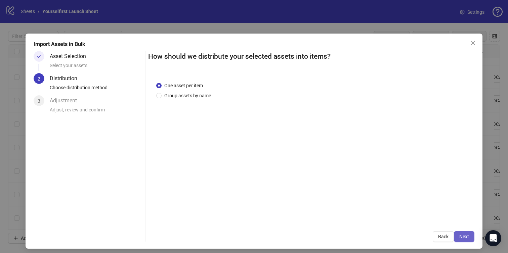
click at [466, 235] on span "Next" at bounding box center [465, 236] width 10 height 5
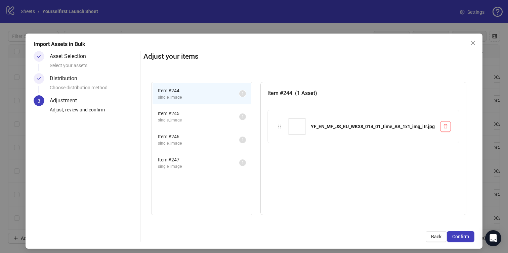
click at [466, 235] on span "Confirm" at bounding box center [461, 236] width 17 height 5
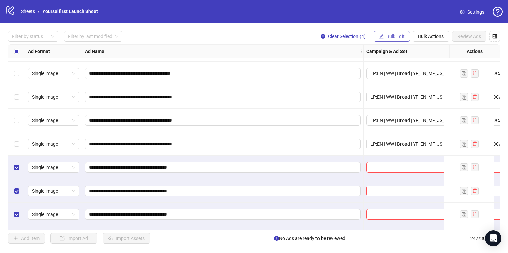
scroll to position [5643, 0]
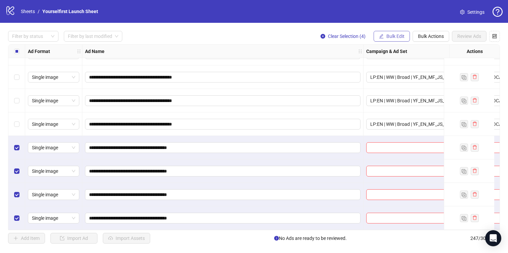
click at [394, 35] on span "Bulk Edit" at bounding box center [396, 36] width 18 height 5
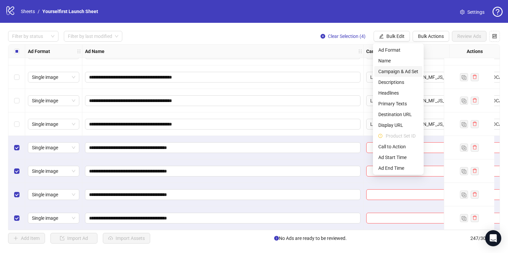
click at [391, 75] on span "Campaign & Ad Set" at bounding box center [399, 71] width 40 height 7
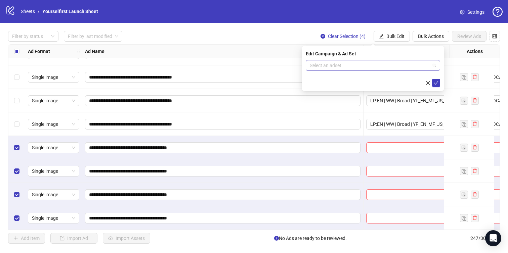
click at [337, 61] on input "search" at bounding box center [370, 66] width 120 height 10
paste input "**********"
type input "**********"
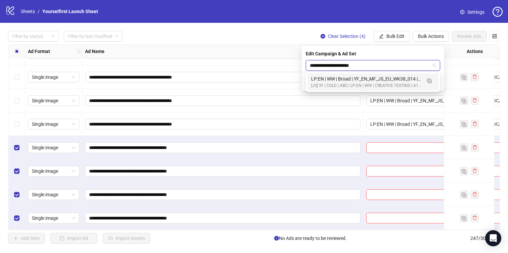
click at [326, 79] on div "LP:EN | WW | Broad | YF_EN_MF_JS_EU_WK38_014 | FULL LOCALE EXCL v4 | A18+ | 202…" at bounding box center [366, 78] width 110 height 7
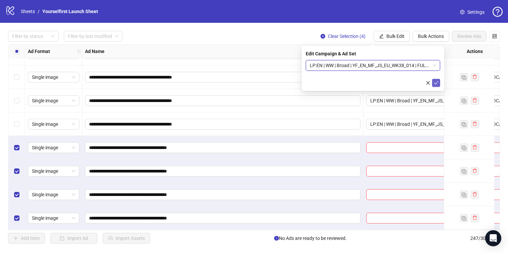
click at [438, 83] on icon "check" at bounding box center [436, 83] width 5 height 5
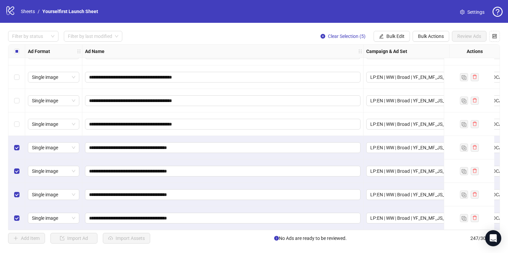
scroll to position [5630, 0]
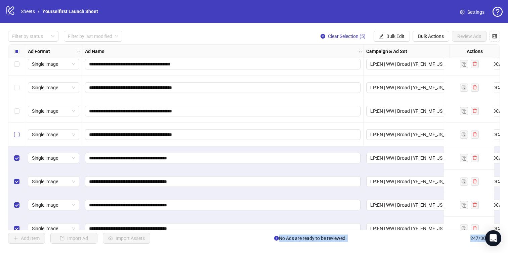
click at [17, 138] on label "Select row 243" at bounding box center [16, 134] width 5 height 7
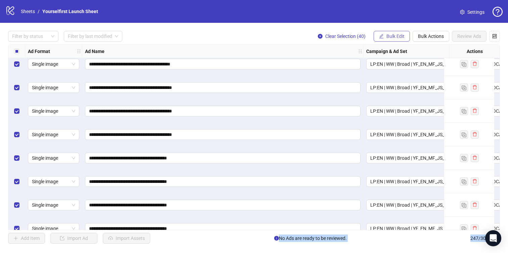
click at [390, 40] on button "Bulk Edit" at bounding box center [392, 36] width 36 height 11
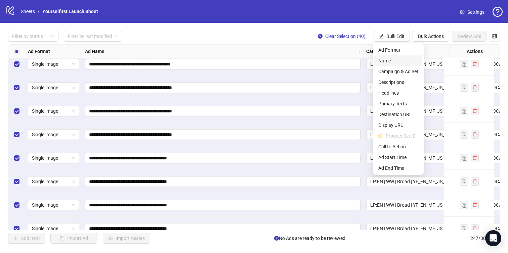
click at [386, 65] on li "Name" at bounding box center [399, 60] width 48 height 11
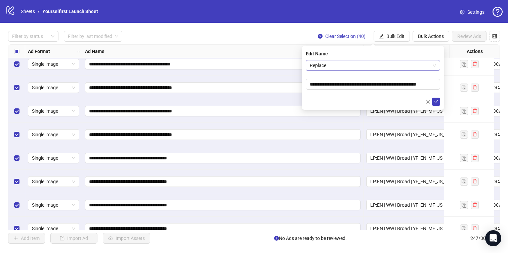
click at [362, 68] on span "Replace" at bounding box center [373, 66] width 126 height 10
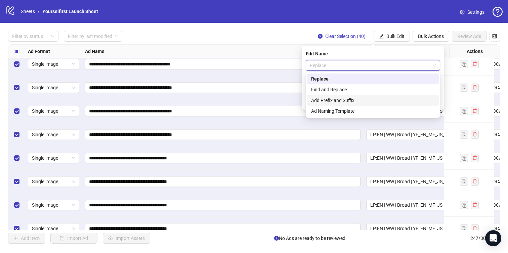
click at [341, 98] on div "Add Prefix and Suffix" at bounding box center [373, 100] width 124 height 7
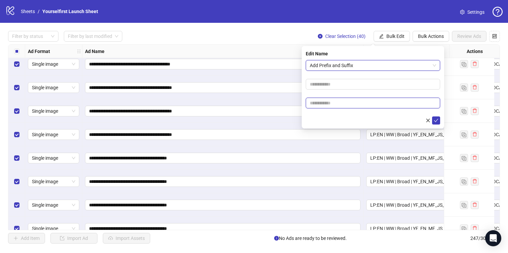
click at [332, 103] on input "text" at bounding box center [373, 103] width 134 height 11
click at [353, 106] on input "text" at bounding box center [373, 103] width 134 height 11
paste input "**********"
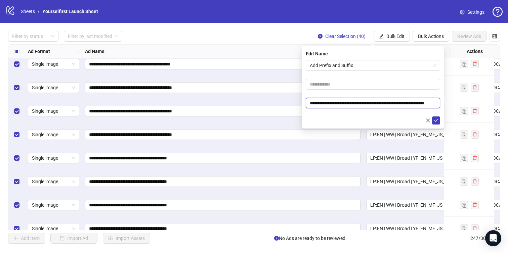
scroll to position [0, 17]
type input "**********"
click at [437, 122] on icon "check" at bounding box center [436, 120] width 5 height 5
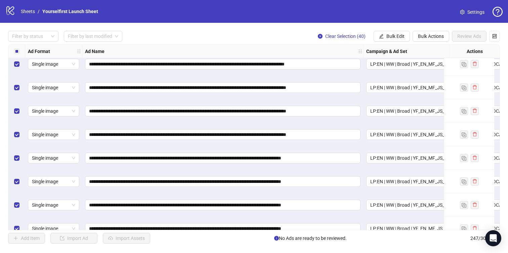
click at [392, 31] on div "**********" at bounding box center [254, 137] width 508 height 229
click at [391, 32] on button "Bulk Edit" at bounding box center [392, 36] width 36 height 11
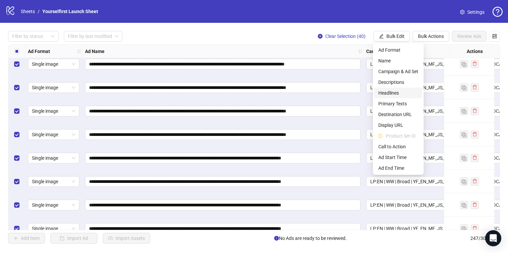
click at [389, 95] on span "Headlines" at bounding box center [399, 92] width 40 height 7
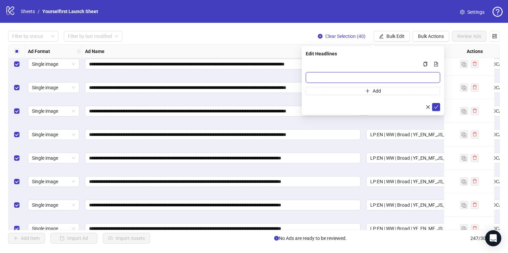
click at [321, 76] on input "Multi-input container - paste or copy values" at bounding box center [373, 77] width 134 height 11
paste input "**********"
type input "**********"
click at [438, 106] on icon "check" at bounding box center [436, 107] width 5 height 5
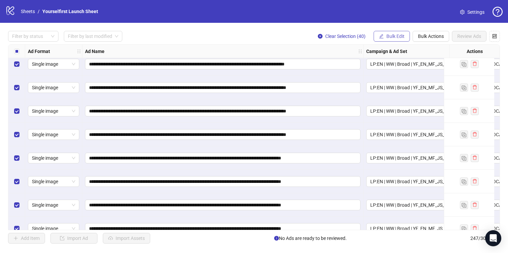
click at [393, 35] on span "Bulk Edit" at bounding box center [396, 36] width 18 height 5
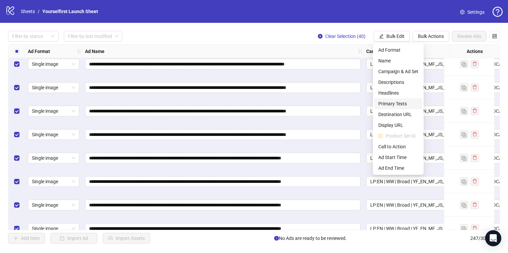
click at [395, 102] on span "Primary Texts" at bounding box center [399, 103] width 40 height 7
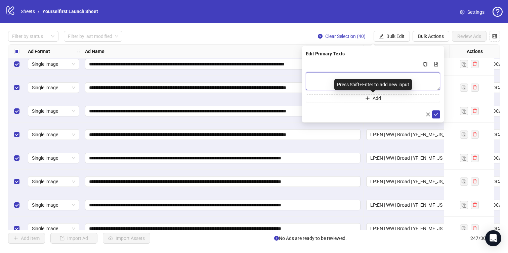
click at [336, 79] on textarea "Multi-text input container - paste or copy values" at bounding box center [373, 81] width 134 height 18
paste textarea "**********"
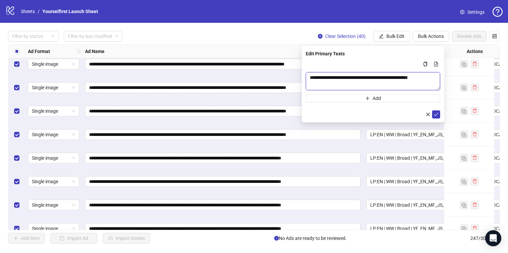
scroll to position [27, 0]
type textarea "**********"
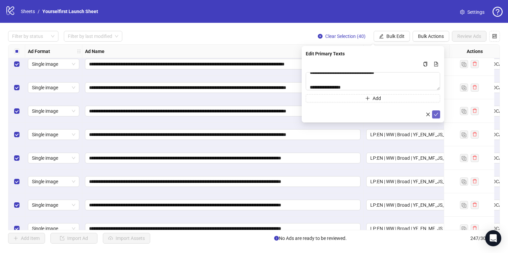
click at [433, 115] on button "submit" at bounding box center [436, 115] width 8 height 8
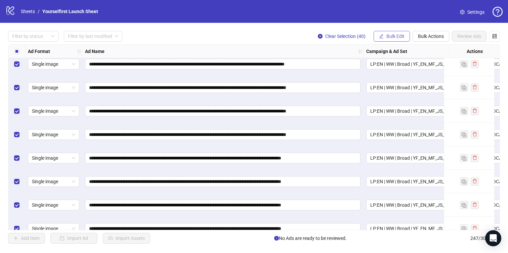
click at [378, 34] on button "Bulk Edit" at bounding box center [392, 36] width 36 height 11
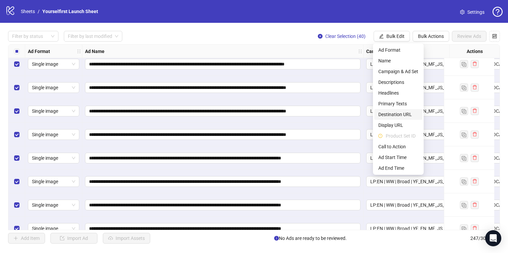
click at [390, 116] on span "Destination URL" at bounding box center [399, 114] width 40 height 7
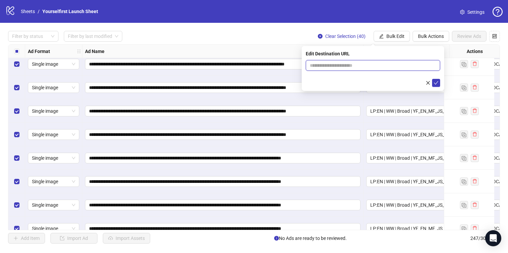
click at [347, 66] on input "text" at bounding box center [370, 65] width 121 height 7
paste input "**********"
type input "**********"
click at [437, 83] on icon "check" at bounding box center [436, 83] width 5 height 5
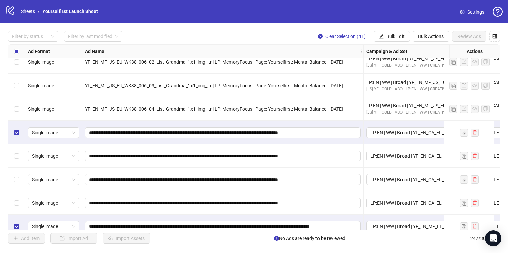
scroll to position [4758, 0]
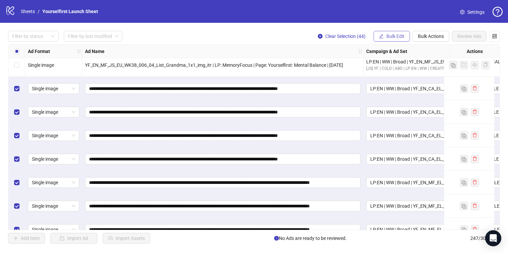
click at [397, 36] on span "Bulk Edit" at bounding box center [396, 36] width 18 height 5
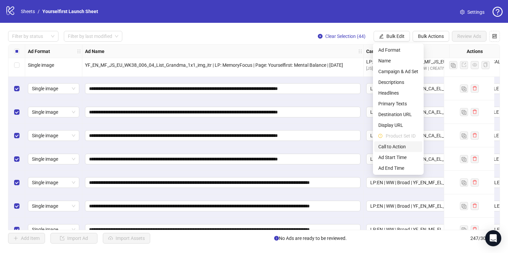
click at [399, 149] on span "Call to Action" at bounding box center [399, 146] width 40 height 7
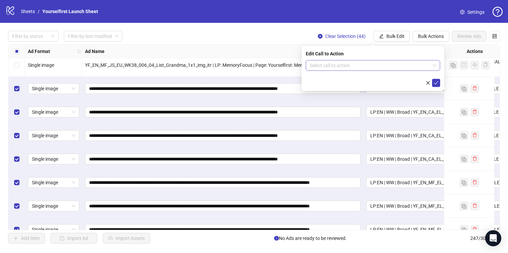
click at [336, 64] on input "search" at bounding box center [370, 66] width 120 height 10
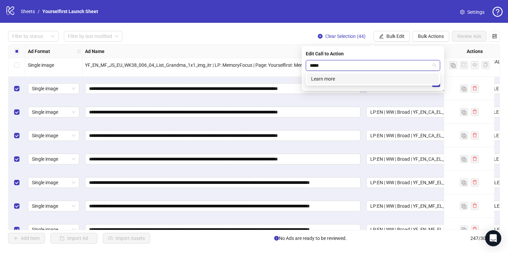
type input "*****"
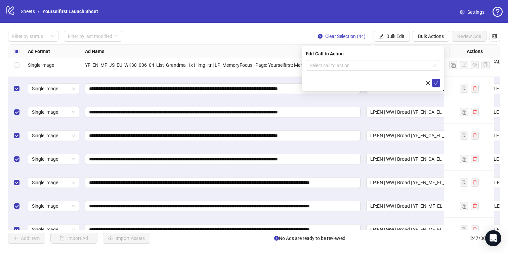
click at [327, 86] on div at bounding box center [373, 83] width 134 height 8
click at [327, 81] on div at bounding box center [373, 83] width 134 height 8
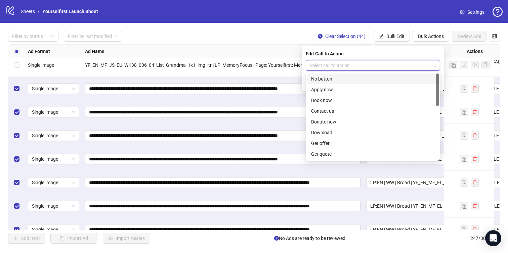
click at [332, 63] on input "search" at bounding box center [370, 66] width 120 height 10
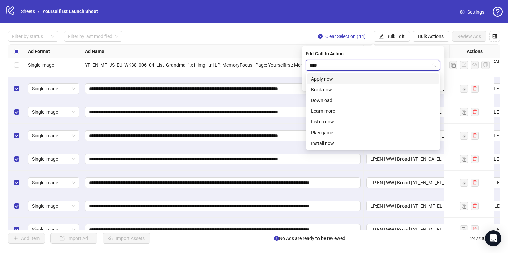
type input "*****"
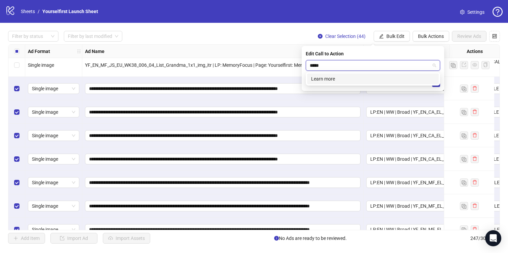
click at [325, 82] on div "Learn more" at bounding box center [373, 78] width 124 height 7
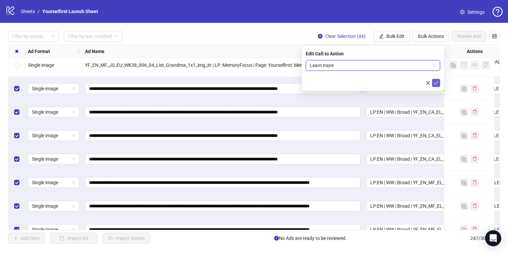
click at [436, 85] on icon "check" at bounding box center [436, 83] width 5 height 5
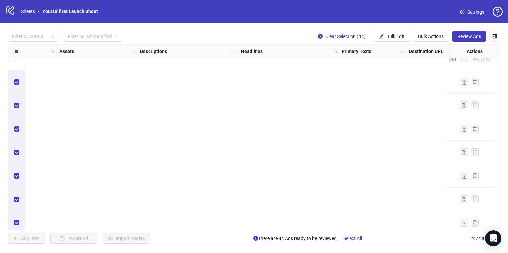
scroll to position [4980, 552]
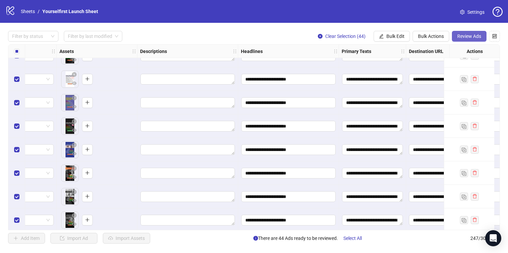
click at [470, 35] on span "Review Ads" at bounding box center [470, 36] width 24 height 5
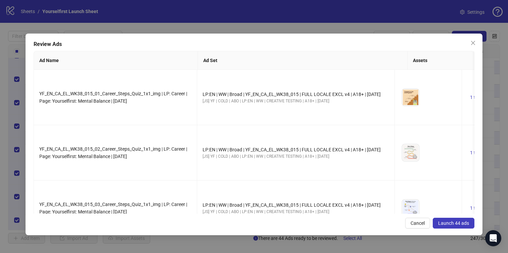
click at [464, 224] on span "Launch 44 ads" at bounding box center [453, 223] width 31 height 5
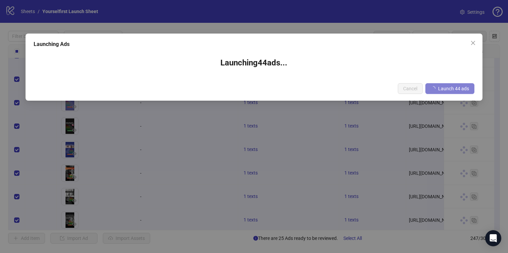
scroll to position [4978, 552]
